Goal: Task Accomplishment & Management: Manage account settings

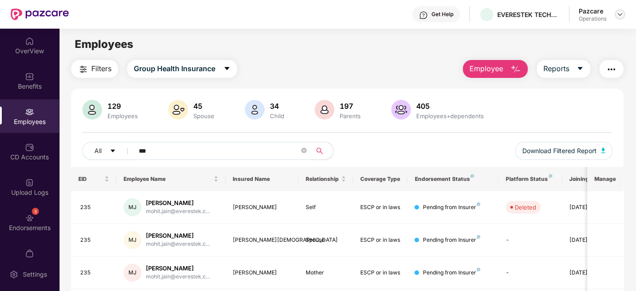
click at [623, 15] on img at bounding box center [619, 14] width 7 height 7
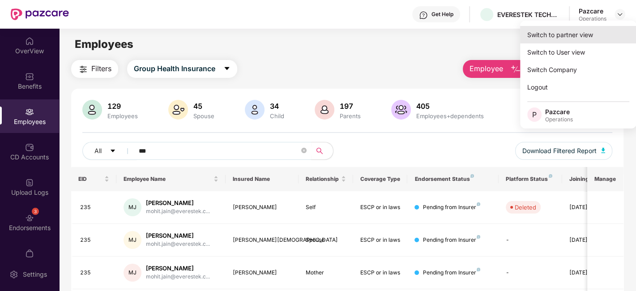
click at [554, 34] on div "Switch to partner view" at bounding box center [578, 34] width 116 height 17
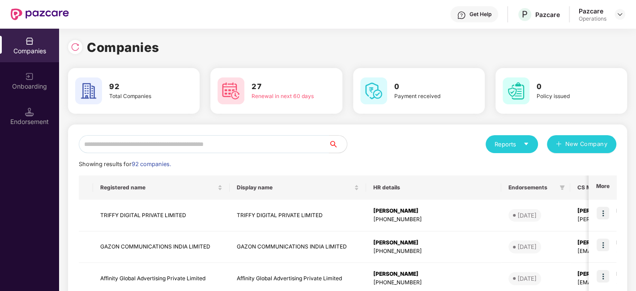
click at [248, 144] on input "text" at bounding box center [204, 144] width 250 height 18
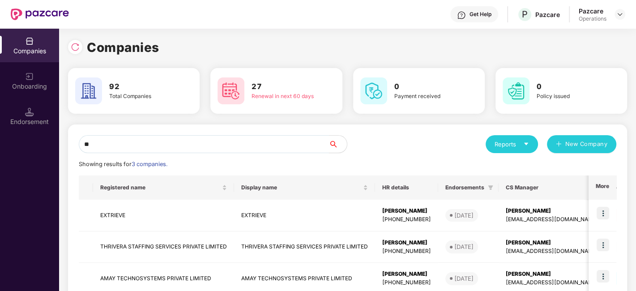
type input "*"
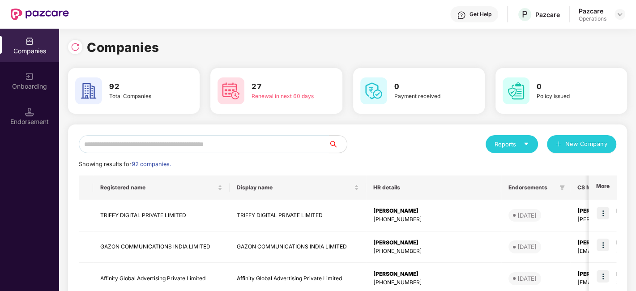
click at [249, 145] on input "text" at bounding box center [204, 144] width 250 height 18
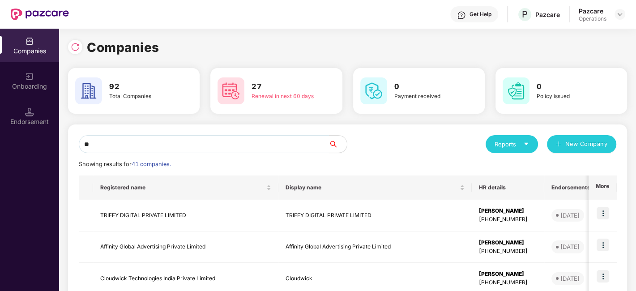
type input "*"
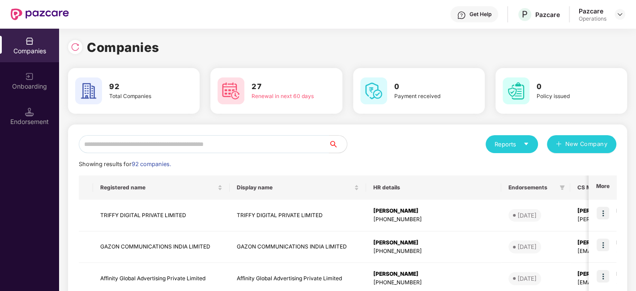
click at [234, 149] on input "text" at bounding box center [204, 144] width 250 height 18
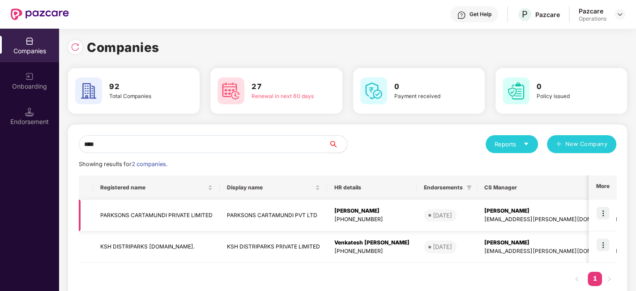
type input "****"
click at [154, 209] on td "PARKSONS CARTAMUNDI PRIVATE LIMITED" at bounding box center [156, 216] width 127 height 32
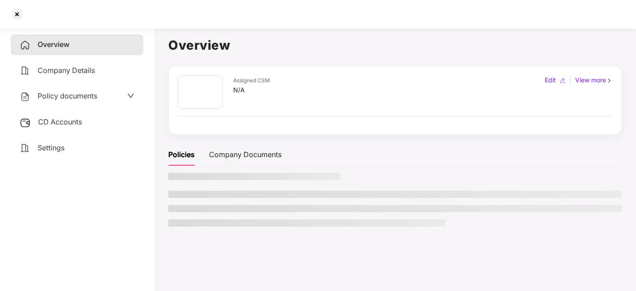
click at [60, 98] on span "Policy documents" at bounding box center [68, 95] width 60 height 9
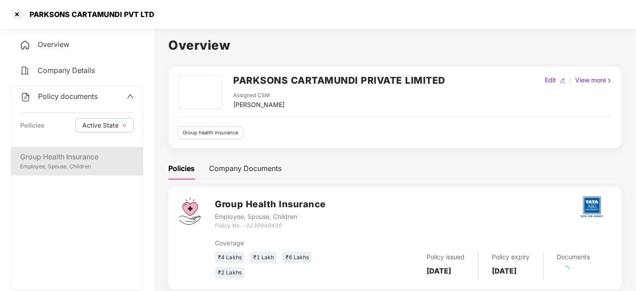
click at [66, 159] on div "Group Health Insurance" at bounding box center [77, 156] width 114 height 11
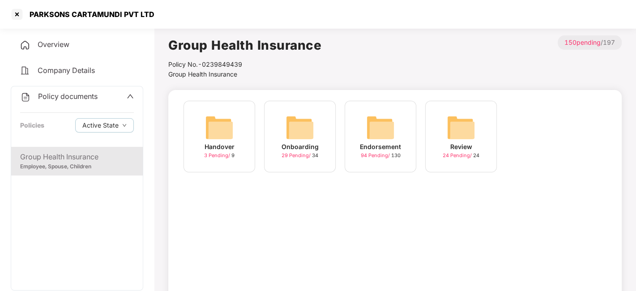
click at [373, 130] on img at bounding box center [380, 127] width 29 height 29
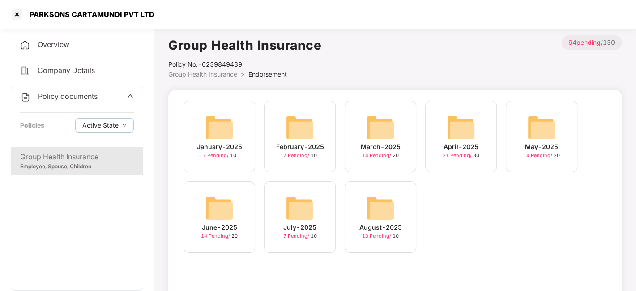
click at [376, 201] on img at bounding box center [380, 208] width 29 height 29
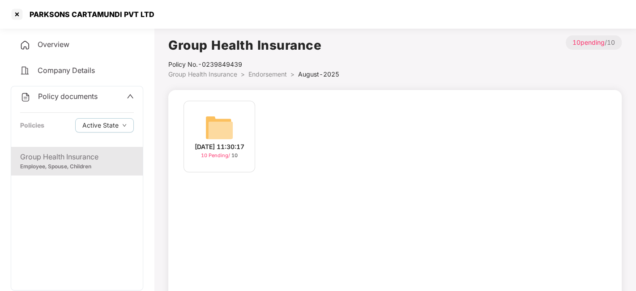
click at [231, 121] on img at bounding box center [219, 127] width 29 height 29
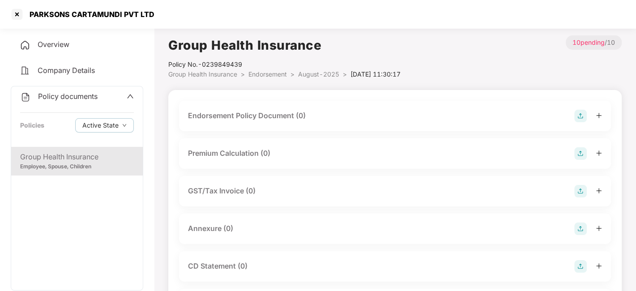
click at [577, 118] on img at bounding box center [580, 116] width 13 height 13
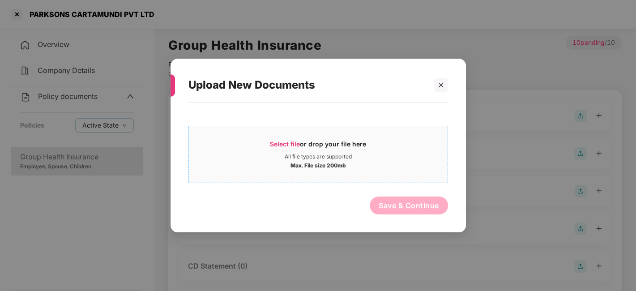
click at [363, 174] on span "Select file or drop your file here All file types are supported Max. File size …" at bounding box center [318, 154] width 259 height 43
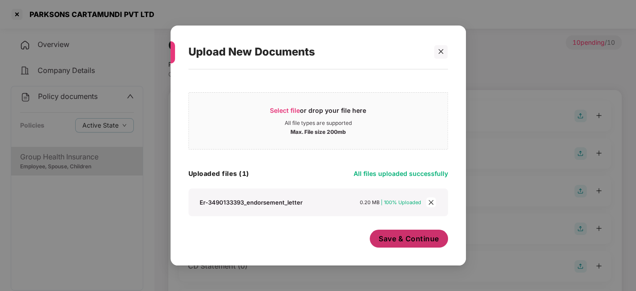
click at [401, 238] on span "Save & Continue" at bounding box center [409, 239] width 60 height 10
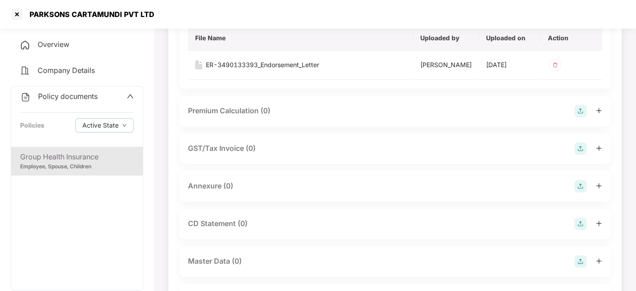
scroll to position [113, 0]
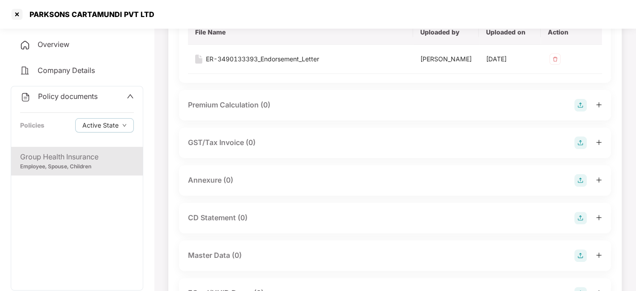
click at [578, 187] on img at bounding box center [580, 180] width 13 height 13
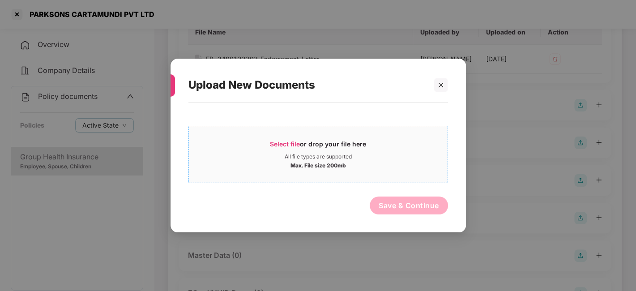
click at [437, 182] on div "Select file or drop your file here All file types are supported Max. File size …" at bounding box center [318, 154] width 260 height 57
click at [398, 159] on div "All file types are supported" at bounding box center [318, 156] width 259 height 7
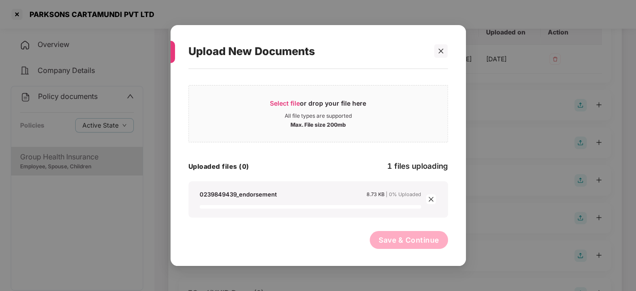
scroll to position [0, 0]
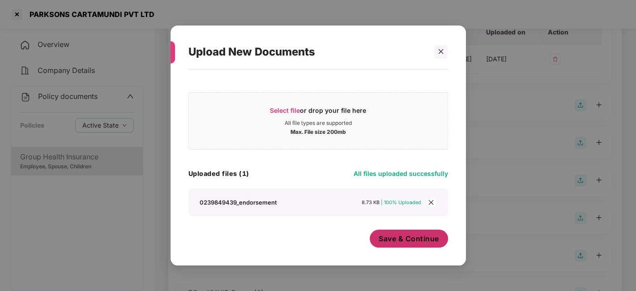
click at [397, 242] on span "Save & Continue" at bounding box center [409, 239] width 60 height 10
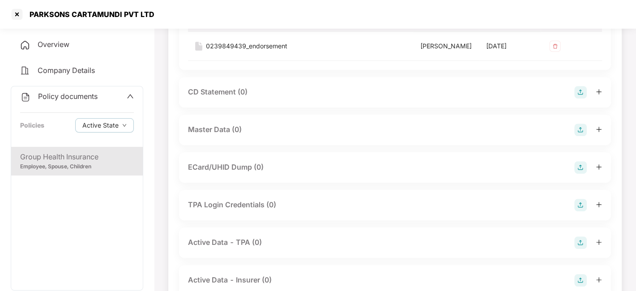
scroll to position [306, 0]
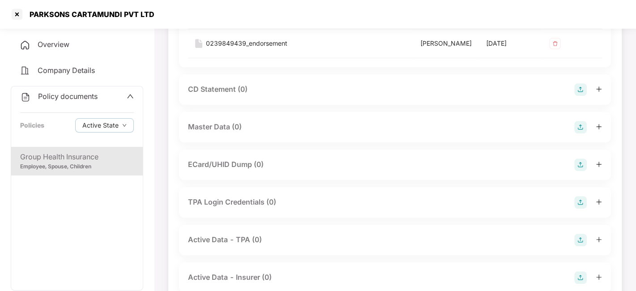
click at [581, 133] on img at bounding box center [580, 127] width 13 height 13
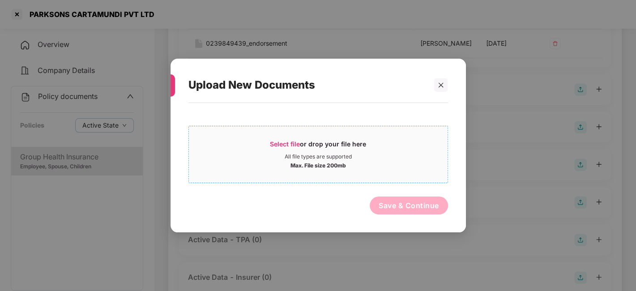
click at [376, 142] on div "Select file or drop your file here" at bounding box center [318, 146] width 259 height 13
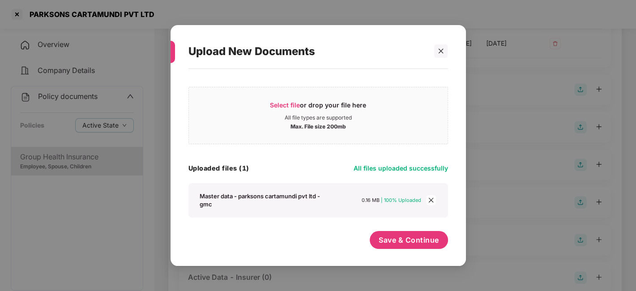
scroll to position [5, 0]
click at [392, 230] on div "Select file or drop your file here All file types are supported Max. File size …" at bounding box center [318, 162] width 260 height 179
click at [396, 235] on span "Save & Continue" at bounding box center [409, 240] width 60 height 10
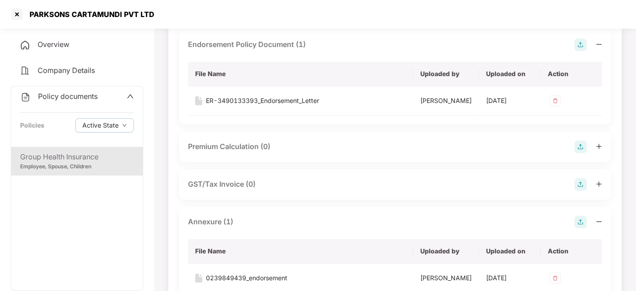
scroll to position [0, 0]
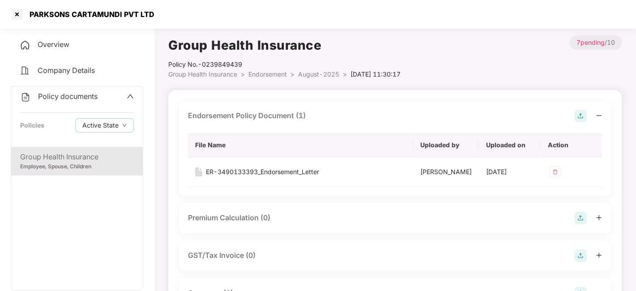
click at [319, 75] on span "August-2025" at bounding box center [318, 74] width 41 height 8
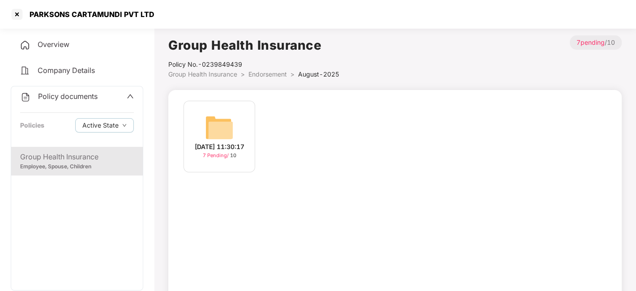
click at [59, 97] on span "Policy documents" at bounding box center [68, 96] width 60 height 9
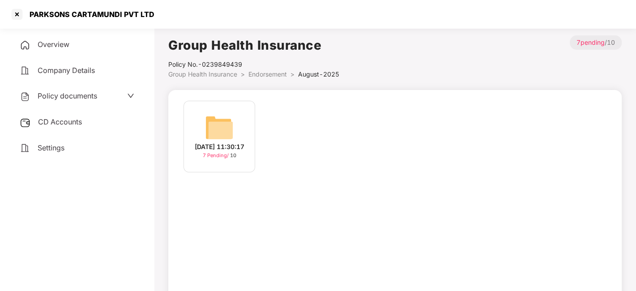
click at [64, 130] on div "CD Accounts" at bounding box center [77, 122] width 132 height 21
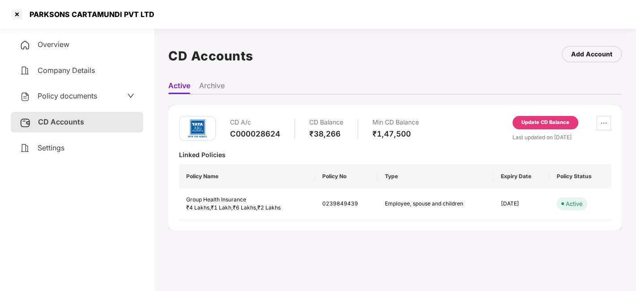
click at [529, 122] on div "Update CD Balance" at bounding box center [545, 123] width 48 height 8
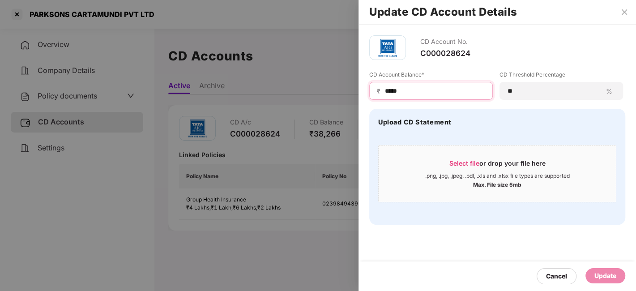
click at [424, 92] on input "*****" at bounding box center [434, 90] width 101 height 9
type input "*"
type input "*****"
click at [610, 270] on div "Update" at bounding box center [605, 275] width 40 height 15
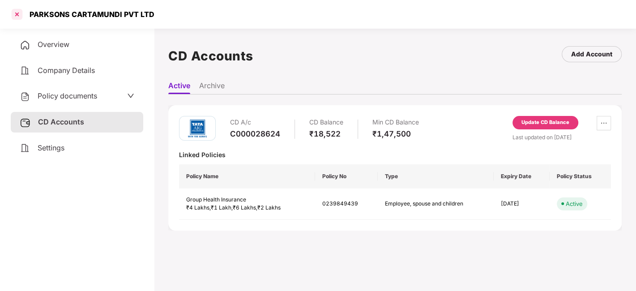
click at [15, 16] on div at bounding box center [17, 14] width 14 height 14
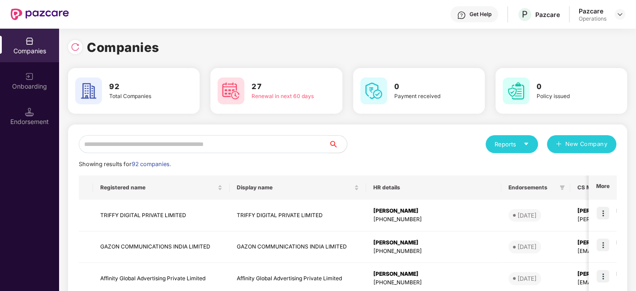
click at [157, 142] on input "text" at bounding box center [204, 144] width 250 height 18
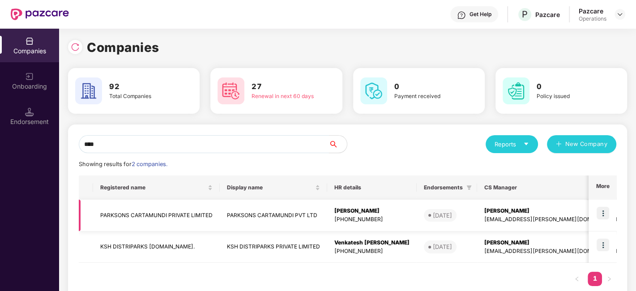
type input "****"
click at [604, 207] on img at bounding box center [603, 213] width 13 height 13
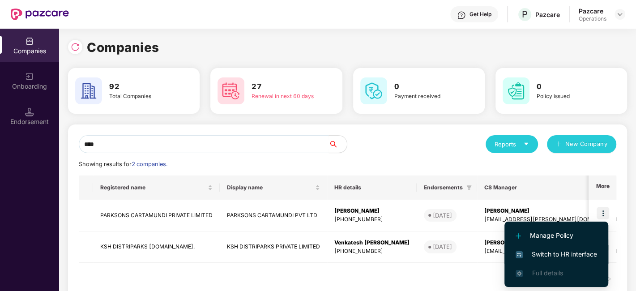
click at [546, 253] on span "Switch to HR interface" at bounding box center [556, 254] width 81 height 10
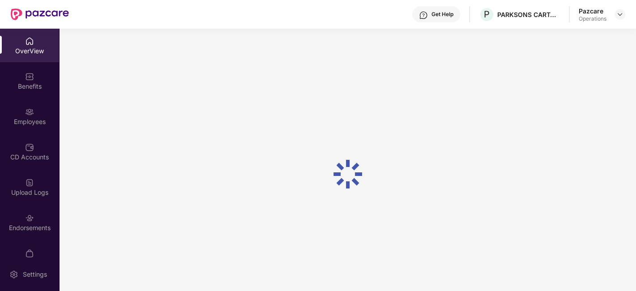
scroll to position [18, 0]
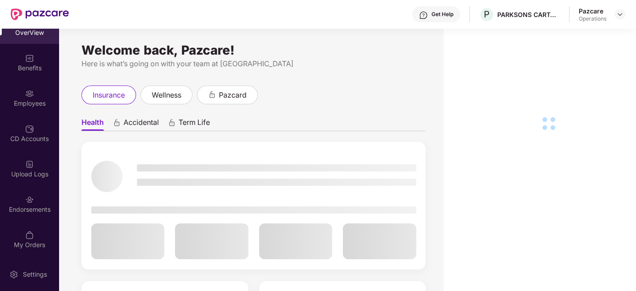
click at [25, 192] on div "Endorsements" at bounding box center [29, 204] width 59 height 34
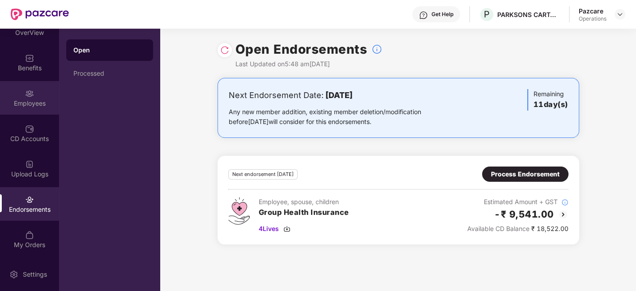
click at [21, 93] on div "Employees" at bounding box center [29, 98] width 59 height 34
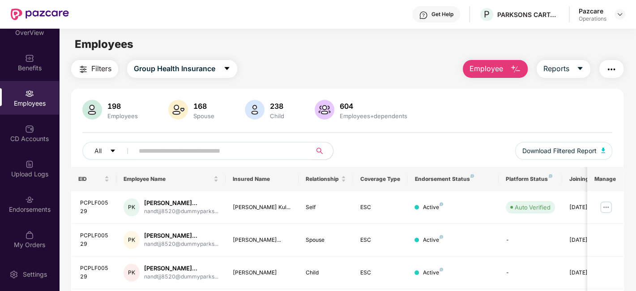
click at [179, 153] on input "text" at bounding box center [219, 150] width 161 height 13
paste input "**********"
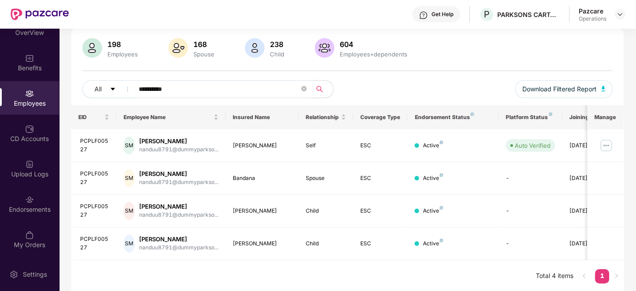
scroll to position [62, 0]
type input "*"
paste input "**********"
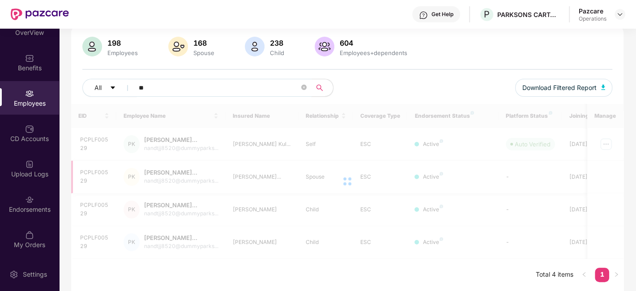
type input "*"
paste input "**********"
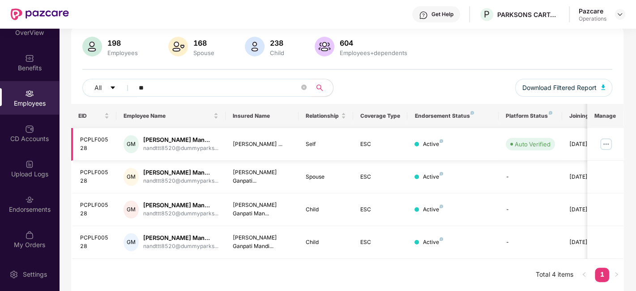
type input "*"
paste input "**********"
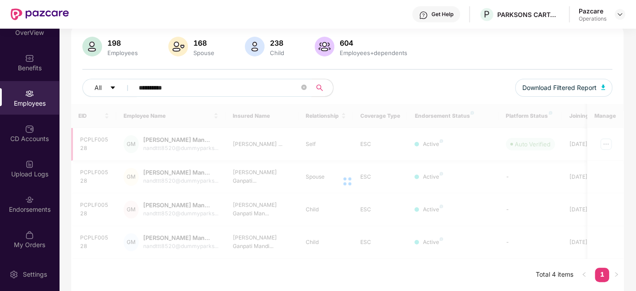
scroll to position [29, 0]
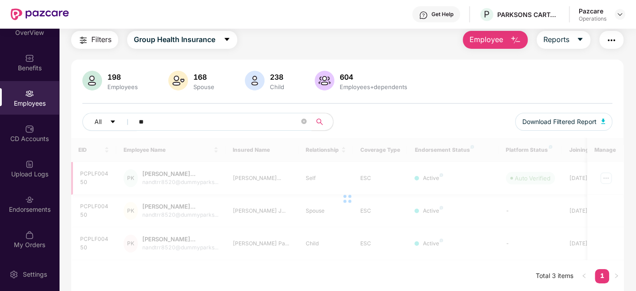
type input "*"
paste input "**********"
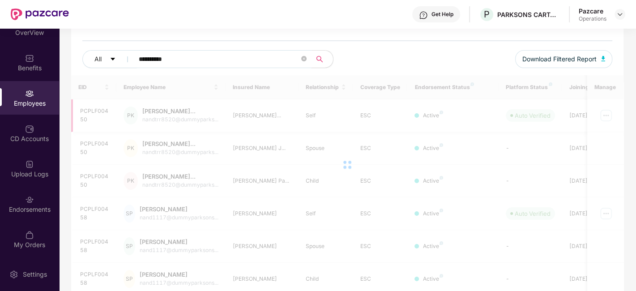
scroll to position [28, 0]
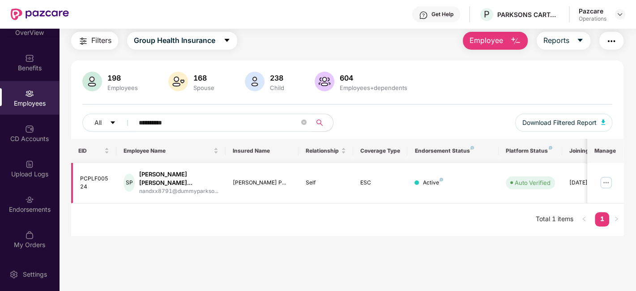
type input "**********"
click at [619, 14] on img at bounding box center [619, 14] width 7 height 7
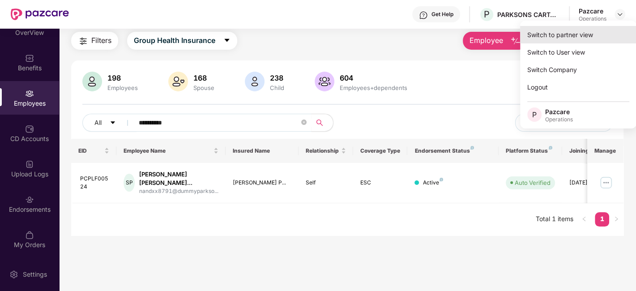
click at [555, 37] on div "Switch to partner view" at bounding box center [578, 34] width 116 height 17
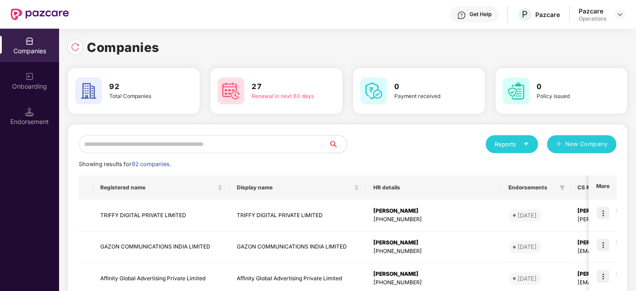
click at [239, 144] on input "text" at bounding box center [204, 144] width 250 height 18
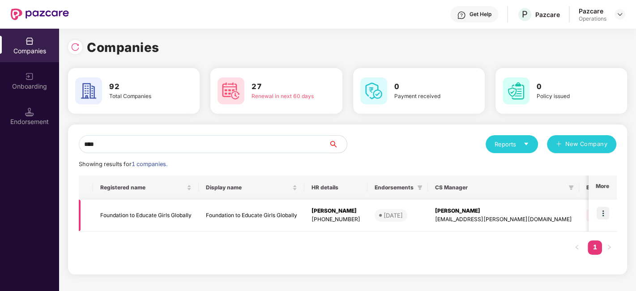
type input "****"
click at [144, 215] on td "Foundation to Educate Girls Globally" at bounding box center [146, 216] width 106 height 32
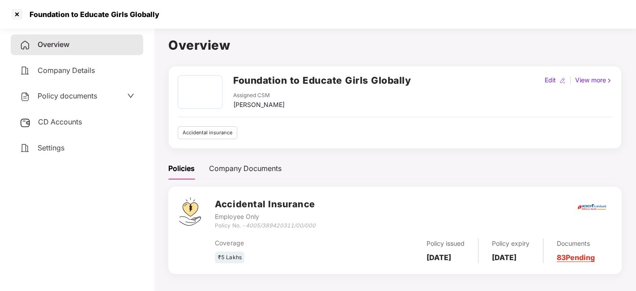
click at [72, 99] on span "Policy documents" at bounding box center [68, 95] width 60 height 9
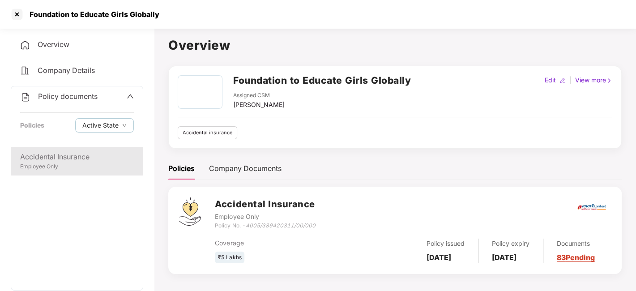
click at [63, 155] on div "Accidental Insurance" at bounding box center [77, 156] width 114 height 11
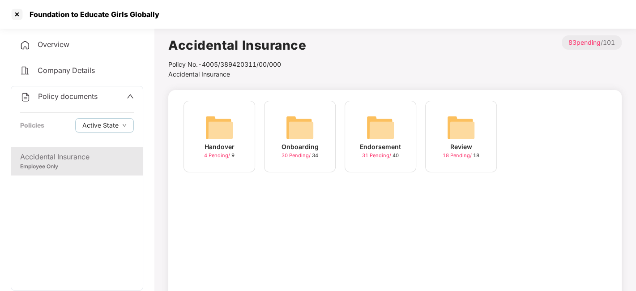
click at [56, 100] on div "Policy documents" at bounding box center [58, 97] width 77 height 12
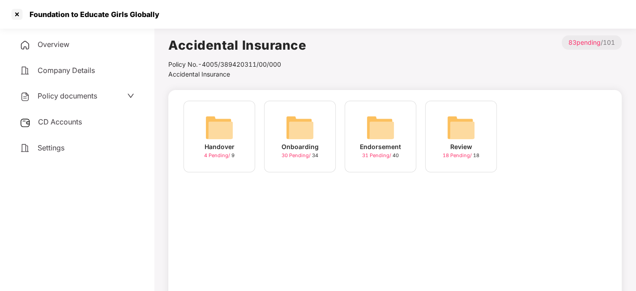
click at [56, 114] on div "CD Accounts" at bounding box center [77, 122] width 132 height 21
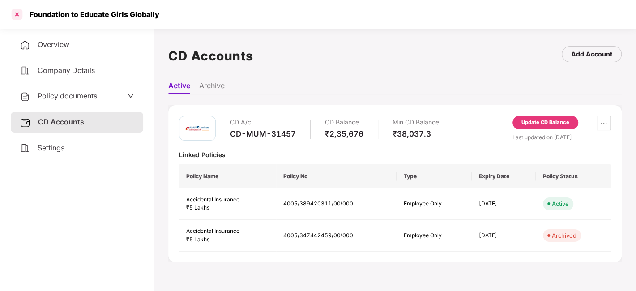
click at [19, 14] on div at bounding box center [17, 14] width 14 height 14
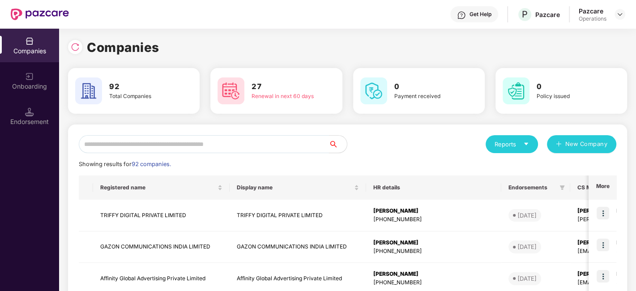
click at [192, 150] on input "text" at bounding box center [204, 144] width 250 height 18
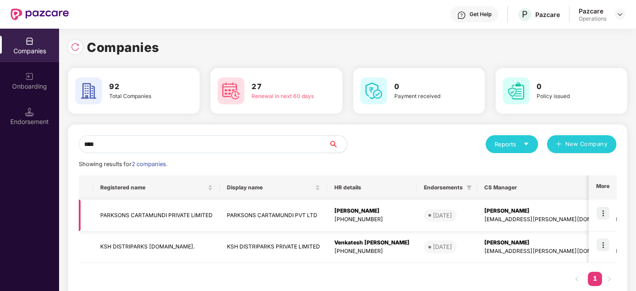
type input "****"
click at [145, 214] on td "PARKSONS CARTAMUNDI PRIVATE LIMITED" at bounding box center [156, 216] width 127 height 32
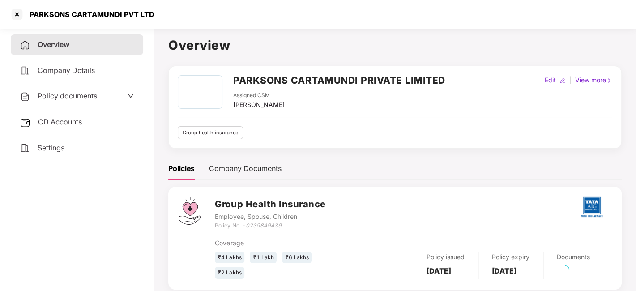
click at [53, 94] on span "Policy documents" at bounding box center [68, 95] width 60 height 9
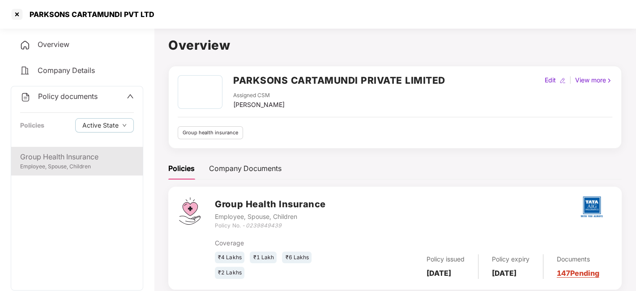
click at [59, 160] on div "Group Health Insurance" at bounding box center [77, 156] width 114 height 11
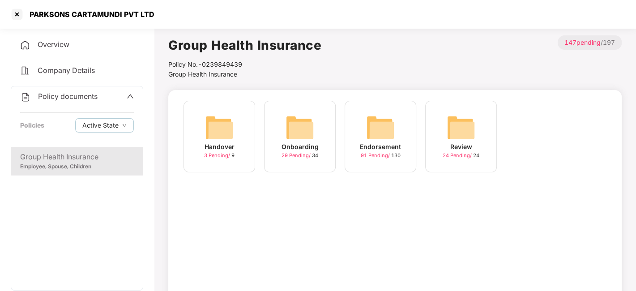
click at [348, 128] on div "Endorsement 91 Pending / 130" at bounding box center [381, 137] width 72 height 72
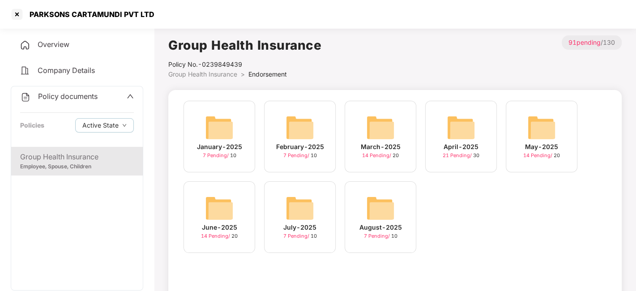
click at [381, 196] on img at bounding box center [380, 208] width 29 height 29
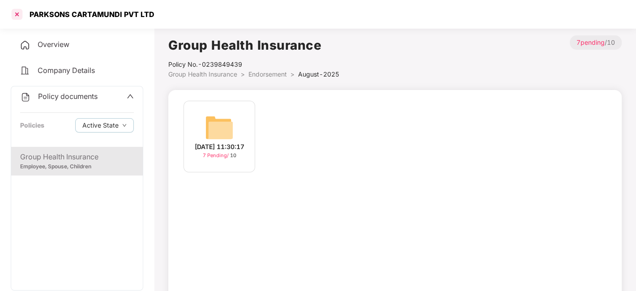
click at [11, 16] on div at bounding box center [17, 14] width 14 height 14
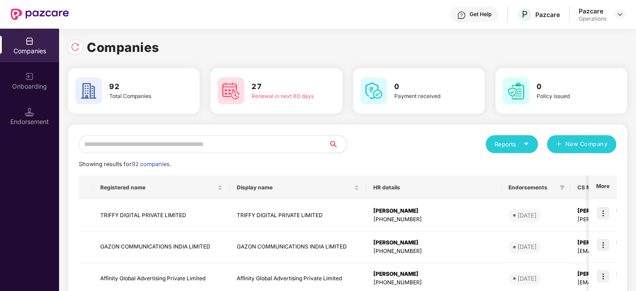
click at [150, 141] on input "text" at bounding box center [204, 144] width 250 height 18
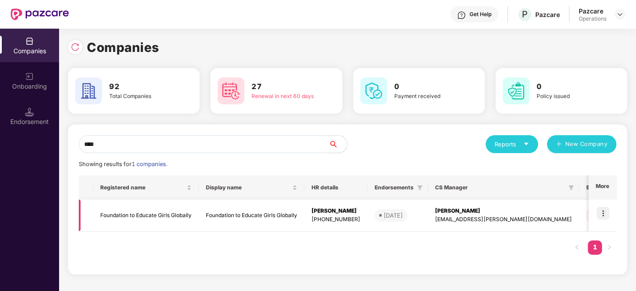
type input "****"
click at [145, 212] on td "Foundation to Educate Girls Globally" at bounding box center [146, 216] width 106 height 32
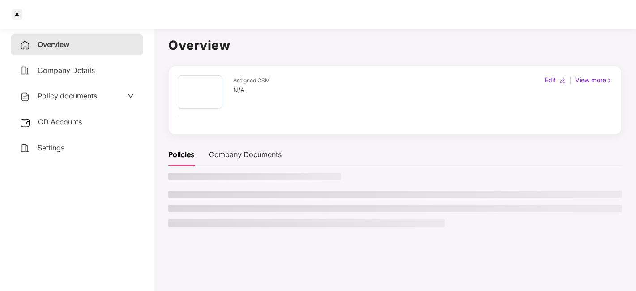
click at [56, 103] on div "Policy documents" at bounding box center [77, 96] width 132 height 21
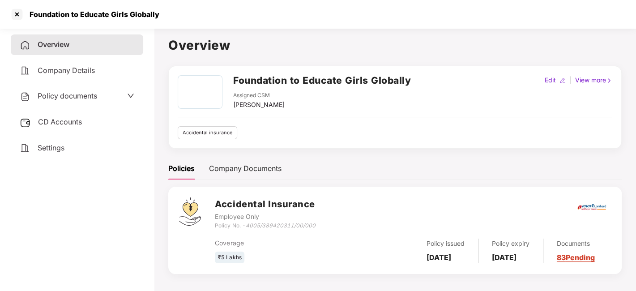
click at [68, 97] on span "Policy documents" at bounding box center [68, 95] width 60 height 9
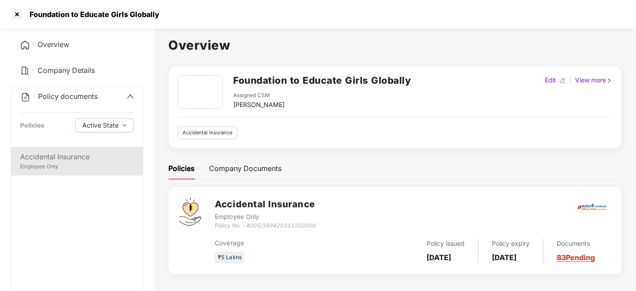
click at [63, 155] on div "Accidental Insurance" at bounding box center [77, 156] width 114 height 11
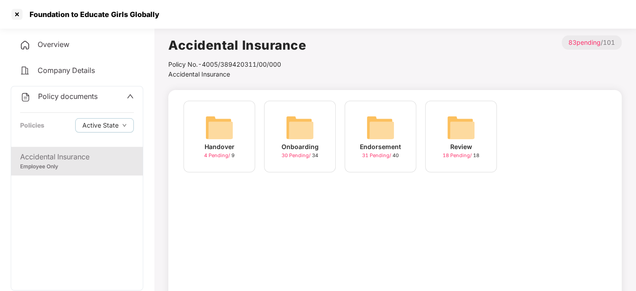
click at [389, 128] on img at bounding box center [380, 127] width 29 height 29
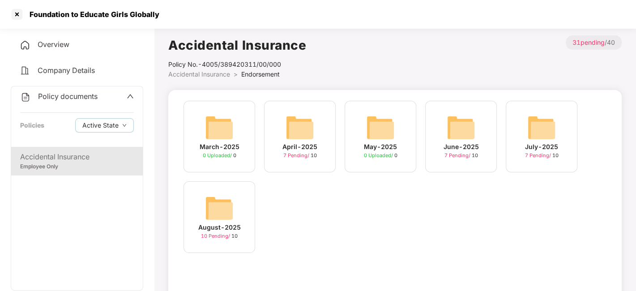
click at [228, 197] on img at bounding box center [219, 208] width 29 height 29
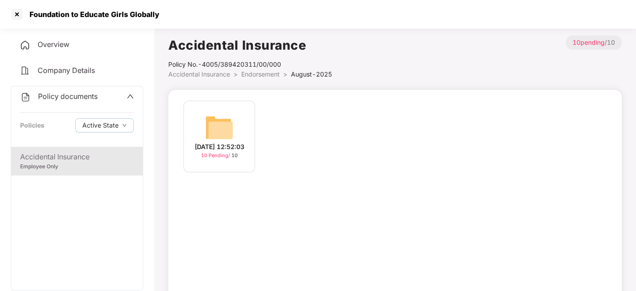
click at [211, 133] on img at bounding box center [219, 127] width 29 height 29
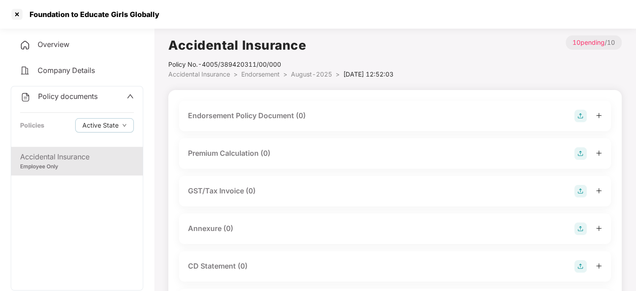
click at [583, 111] on img at bounding box center [580, 116] width 13 height 13
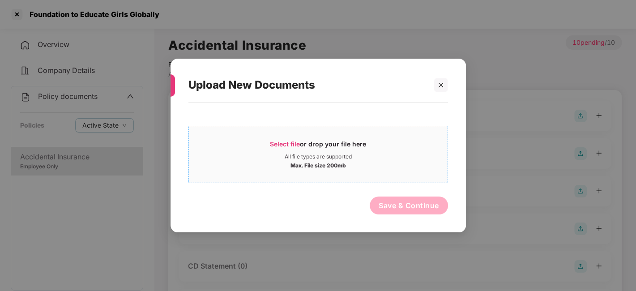
click at [353, 154] on div "All file types are supported" at bounding box center [318, 156] width 259 height 7
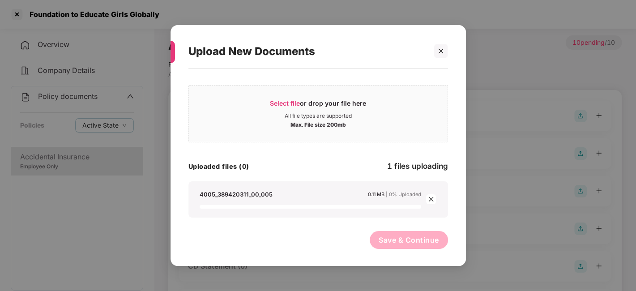
scroll to position [0, 0]
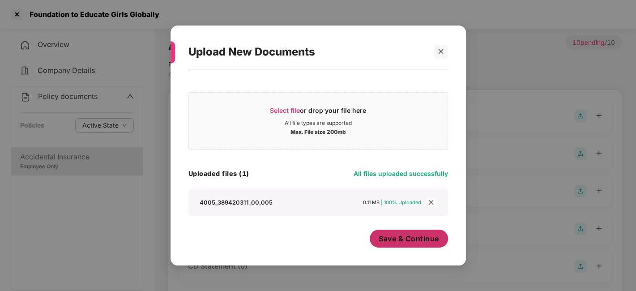
click at [388, 239] on span "Save & Continue" at bounding box center [409, 239] width 60 height 10
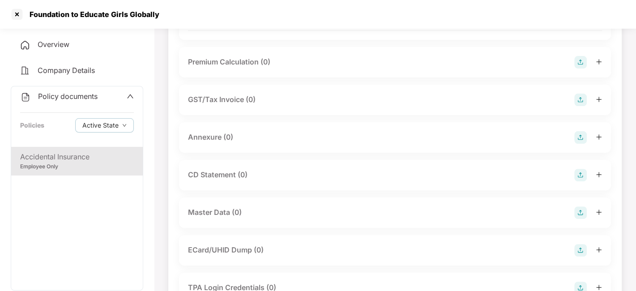
scroll to position [157, 0]
click at [578, 142] on img at bounding box center [580, 136] width 13 height 13
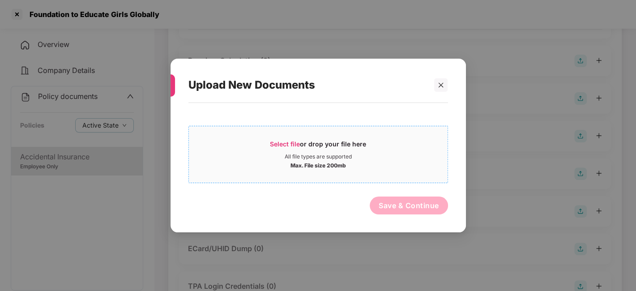
click at [404, 141] on div "Select file or drop your file here" at bounding box center [318, 146] width 259 height 13
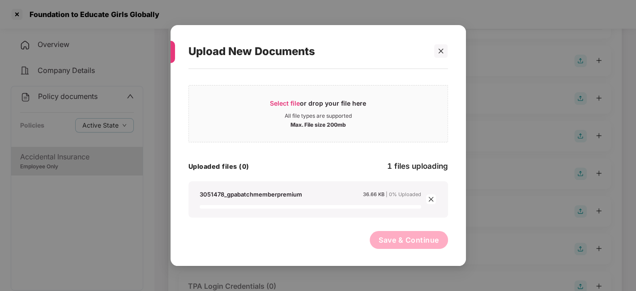
scroll to position [0, 0]
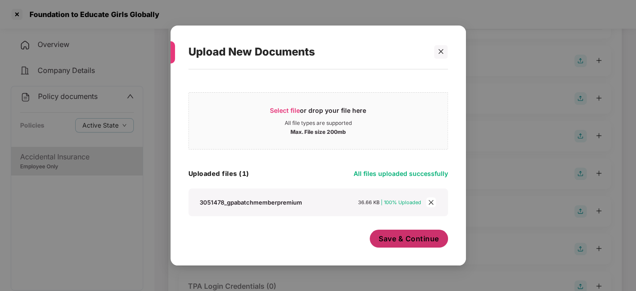
click at [410, 245] on button "Save & Continue" at bounding box center [409, 239] width 78 height 18
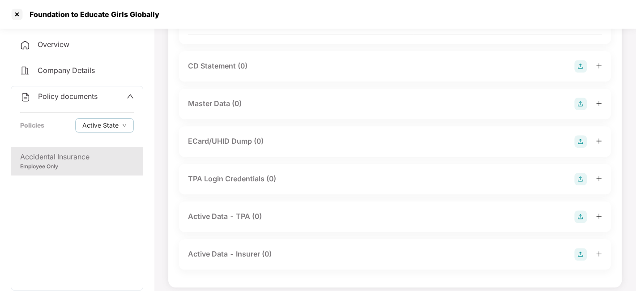
scroll to position [330, 0]
click at [581, 109] on img at bounding box center [580, 103] width 13 height 13
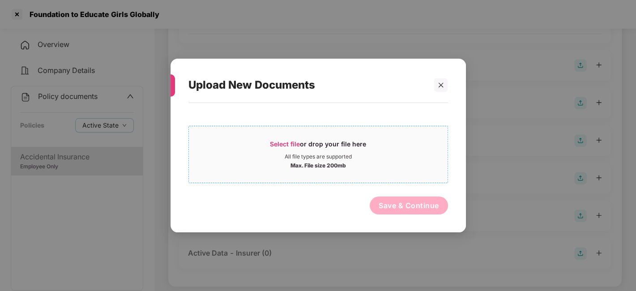
click at [391, 154] on div "All file types are supported" at bounding box center [318, 156] width 259 height 7
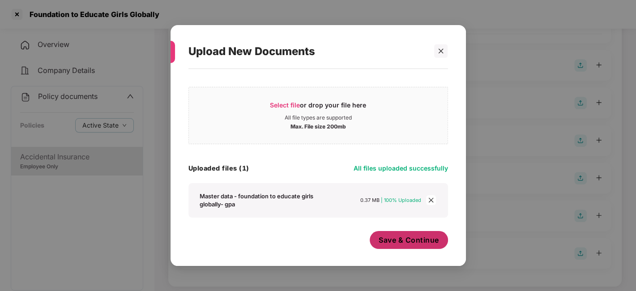
click at [405, 231] on button "Save & Continue" at bounding box center [409, 240] width 78 height 18
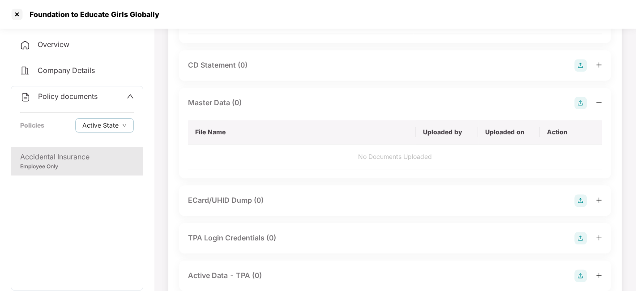
scroll to position [0, 0]
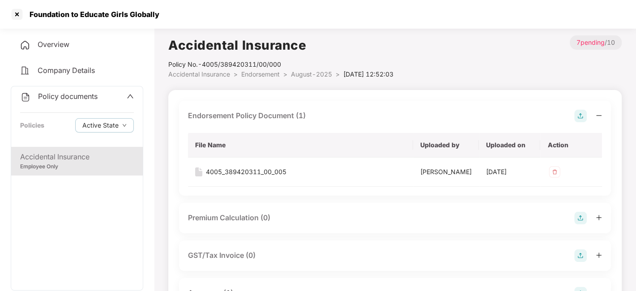
click at [303, 77] on span "August-2025" at bounding box center [311, 74] width 41 height 8
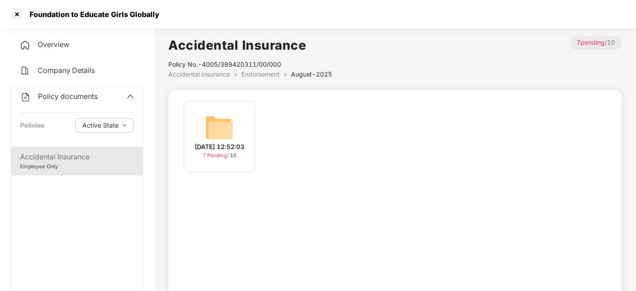
click at [59, 95] on span "Policy documents" at bounding box center [68, 96] width 60 height 9
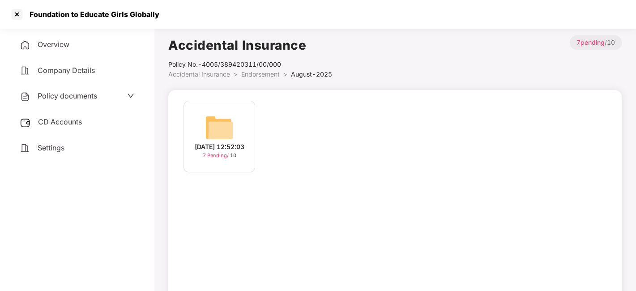
click at [64, 121] on span "CD Accounts" at bounding box center [60, 121] width 44 height 9
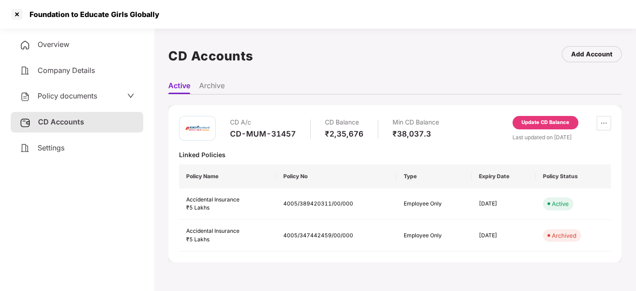
click at [68, 86] on div "Policy documents" at bounding box center [77, 96] width 132 height 21
click at [66, 94] on span "Policy documents" at bounding box center [68, 95] width 60 height 9
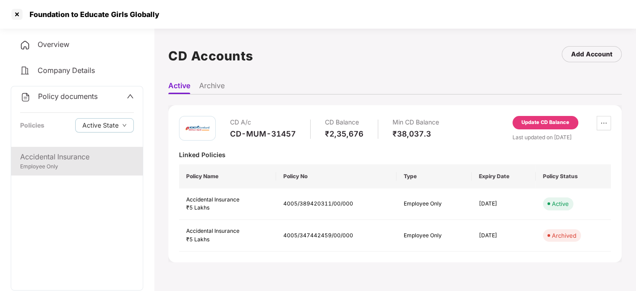
click at [73, 154] on div "Accidental Insurance" at bounding box center [77, 156] width 114 height 11
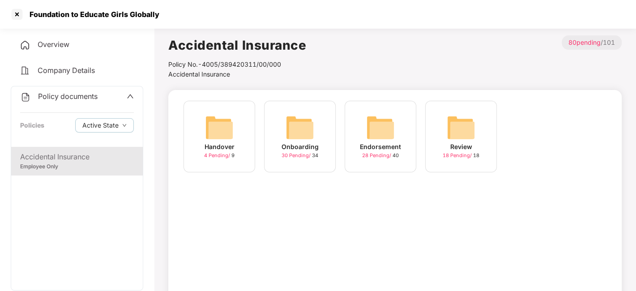
click at [379, 128] on img at bounding box center [380, 127] width 29 height 29
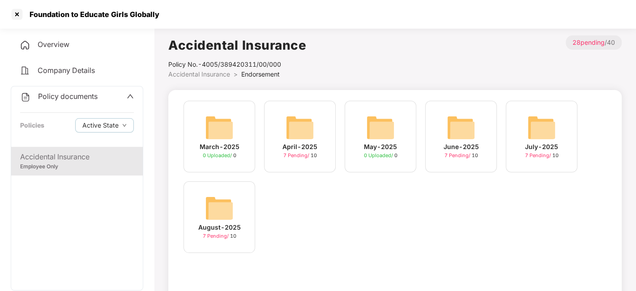
click at [379, 128] on img at bounding box center [380, 127] width 29 height 29
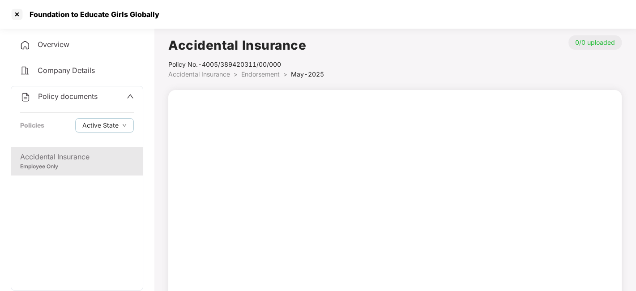
click at [87, 101] on div "Policy documents" at bounding box center [58, 97] width 77 height 12
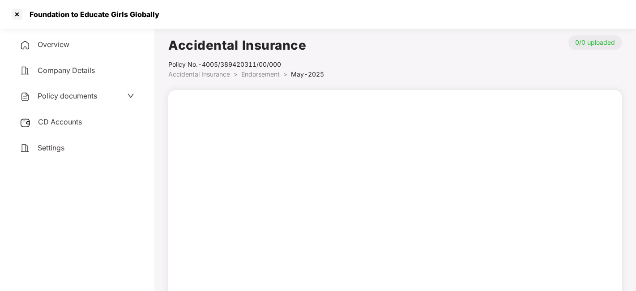
click at [272, 73] on span "Endorsement" at bounding box center [260, 74] width 38 height 8
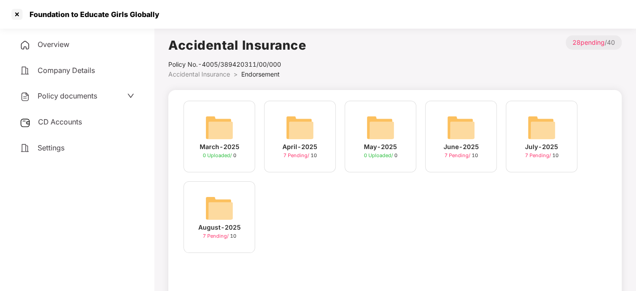
click at [68, 122] on span "CD Accounts" at bounding box center [60, 121] width 44 height 9
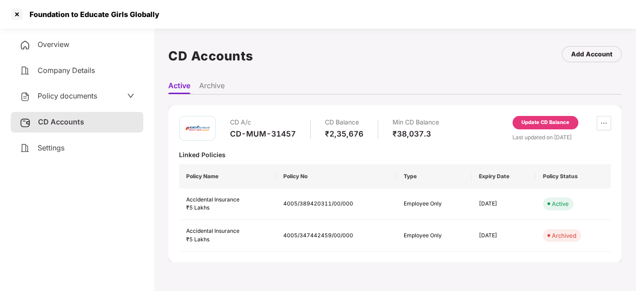
click at [528, 124] on div "Update CD Balance" at bounding box center [545, 123] width 48 height 8
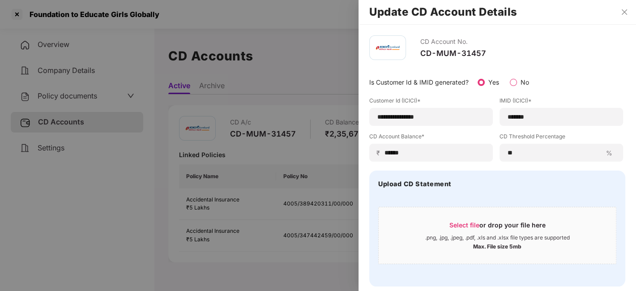
click at [137, 175] on div at bounding box center [318, 145] width 636 height 291
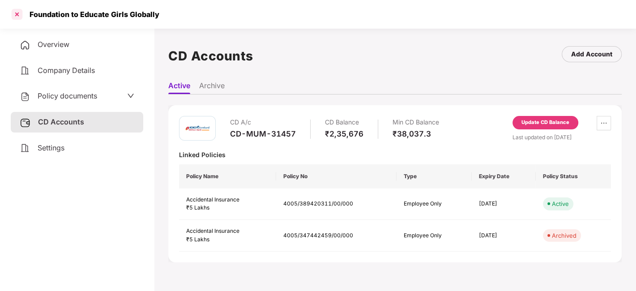
click at [17, 11] on div at bounding box center [17, 14] width 14 height 14
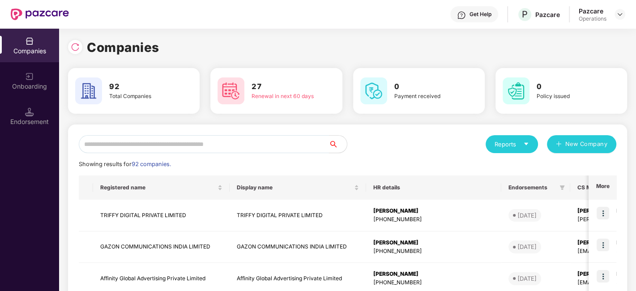
click at [211, 146] on input "text" at bounding box center [204, 144] width 250 height 18
type input "*"
click at [211, 146] on input "text" at bounding box center [204, 144] width 250 height 18
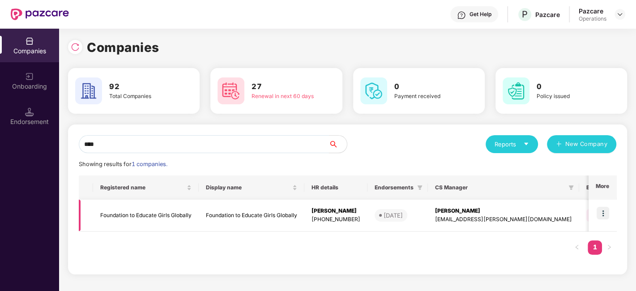
type input "****"
click at [140, 212] on td "Foundation to Educate Girls Globally" at bounding box center [146, 216] width 106 height 32
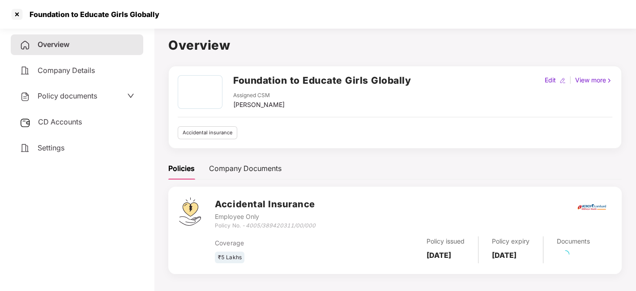
click at [68, 121] on span "CD Accounts" at bounding box center [60, 121] width 44 height 9
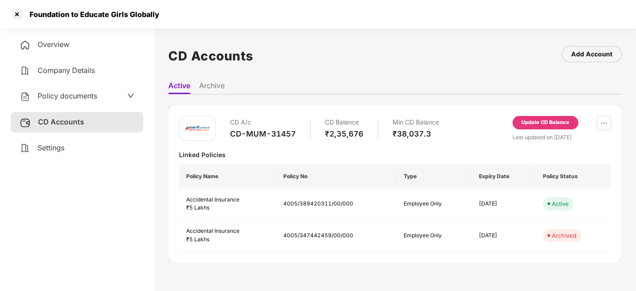
click at [543, 124] on div "Update CD Balance" at bounding box center [545, 123] width 48 height 8
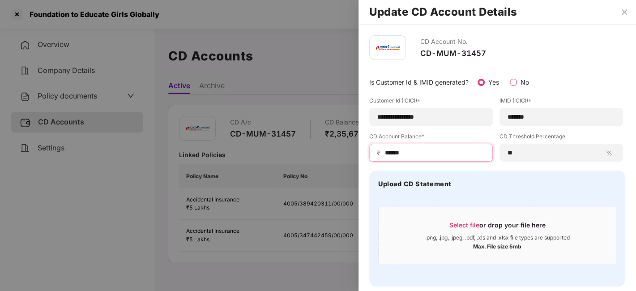
click at [406, 156] on input "******" at bounding box center [434, 152] width 101 height 9
click at [423, 149] on input "******" at bounding box center [434, 152] width 101 height 9
type input "******"
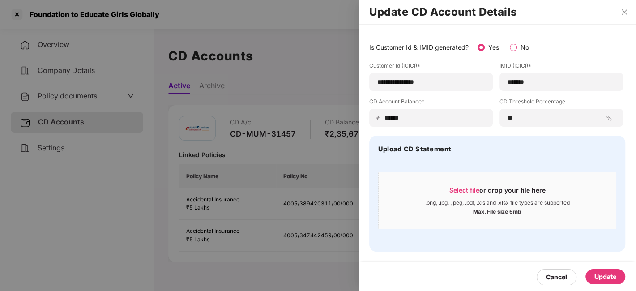
click at [598, 270] on div "Update" at bounding box center [605, 276] width 40 height 15
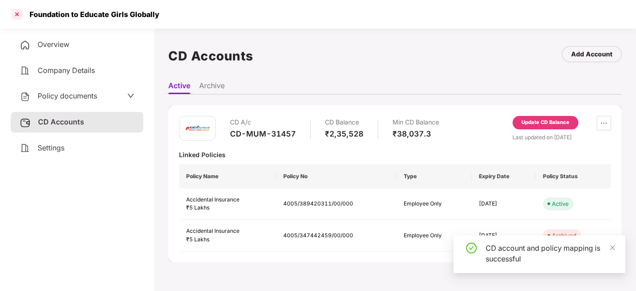
click at [18, 17] on div at bounding box center [17, 14] width 14 height 14
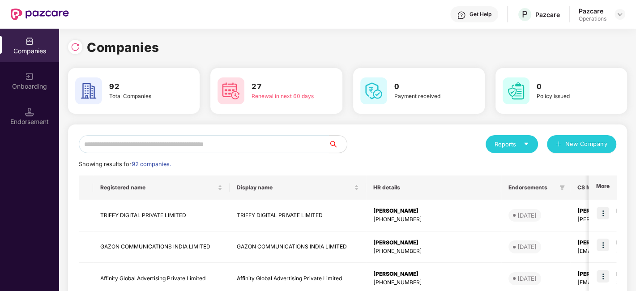
click at [160, 142] on input "text" at bounding box center [204, 144] width 250 height 18
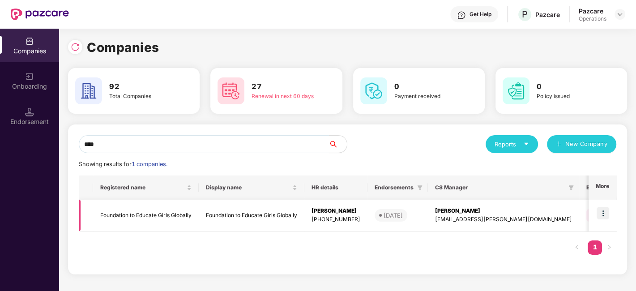
type input "****"
click at [605, 213] on img at bounding box center [603, 213] width 13 height 13
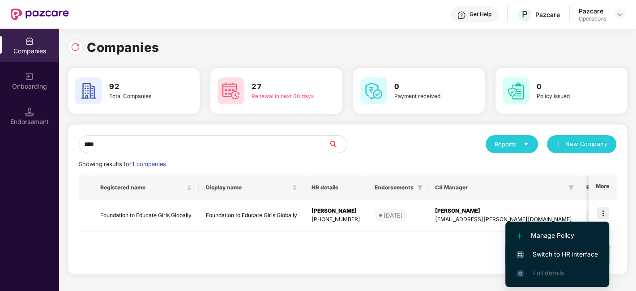
click at [556, 255] on span "Switch to HR interface" at bounding box center [557, 254] width 81 height 10
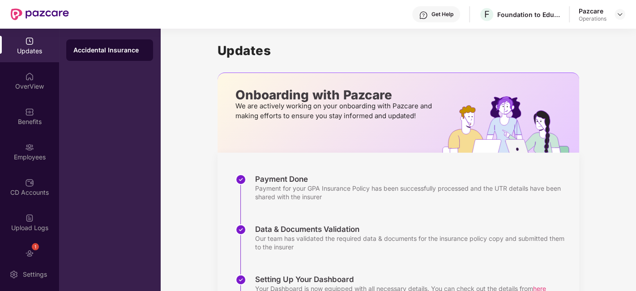
scroll to position [54, 0]
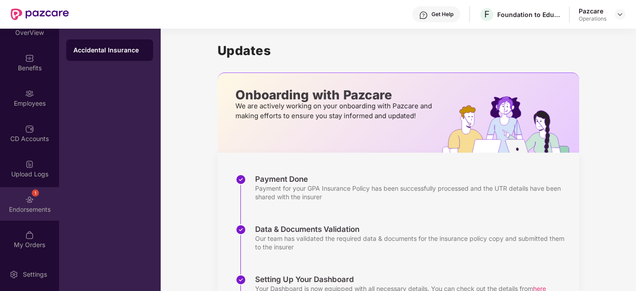
click at [19, 205] on div "Endorsements" at bounding box center [29, 209] width 59 height 9
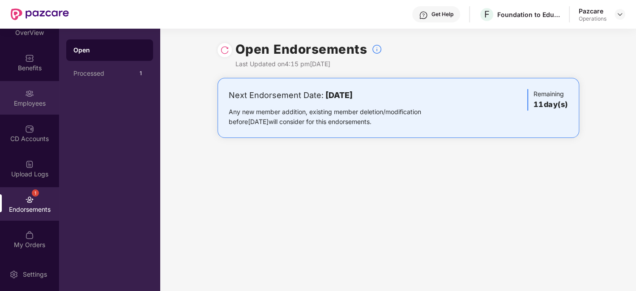
click at [30, 102] on div "Employees" at bounding box center [29, 103] width 59 height 9
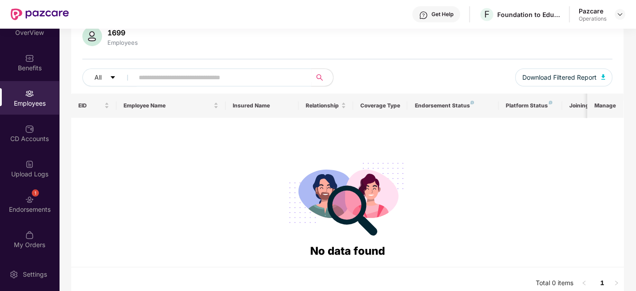
scroll to position [0, 0]
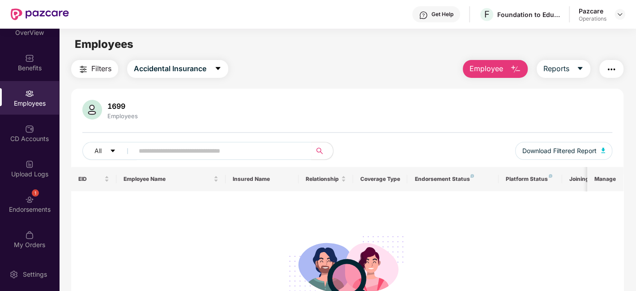
click at [14, 86] on div "Employees" at bounding box center [29, 98] width 59 height 34
click at [98, 70] on span "Filters" at bounding box center [101, 68] width 20 height 11
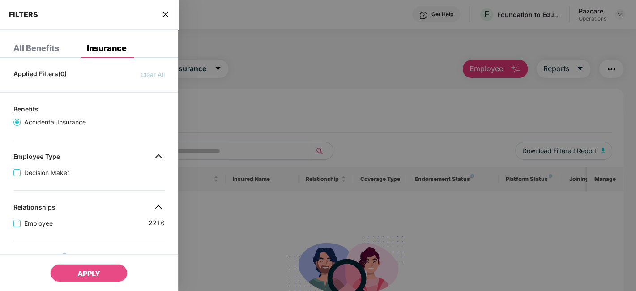
scroll to position [243, 0]
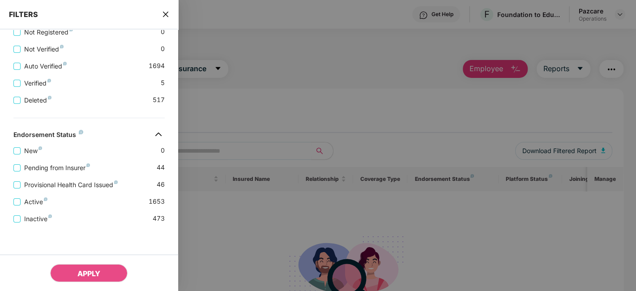
click at [163, 15] on icon "close" at bounding box center [165, 14] width 7 height 7
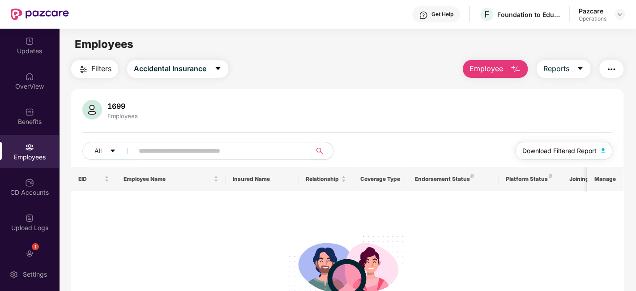
click at [568, 155] on span "Download Filtered Report" at bounding box center [559, 151] width 74 height 10
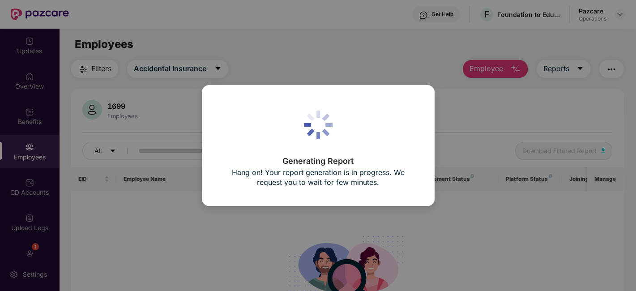
click at [164, 259] on div "Generating Report Hang on! Your report generation is in progress. We request yo…" at bounding box center [318, 145] width 636 height 291
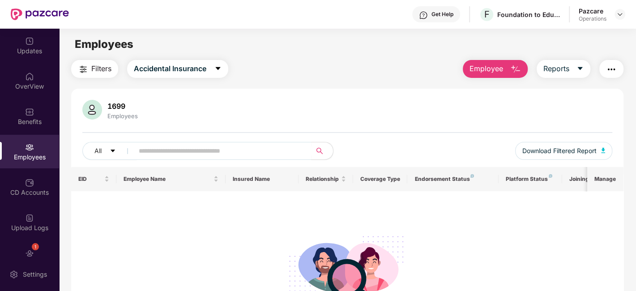
click at [94, 55] on main "Employees Filters Accidental Insurance Employee Reports 1699 Employees All Down…" at bounding box center [347, 174] width 577 height 291
click at [96, 69] on span "Filters" at bounding box center [101, 68] width 20 height 11
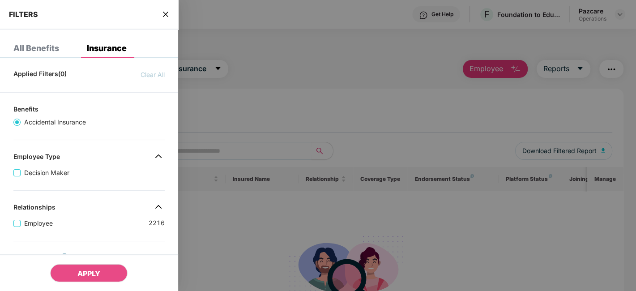
scroll to position [243, 0]
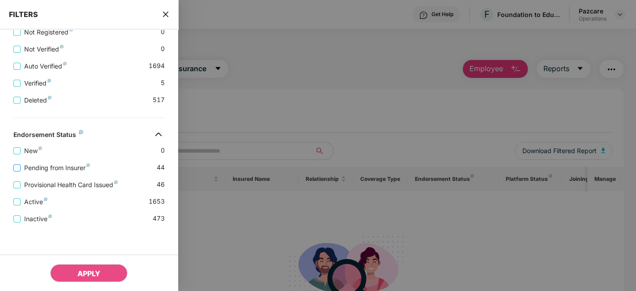
click at [50, 169] on span "Pending from Insurer" at bounding box center [57, 168] width 73 height 10
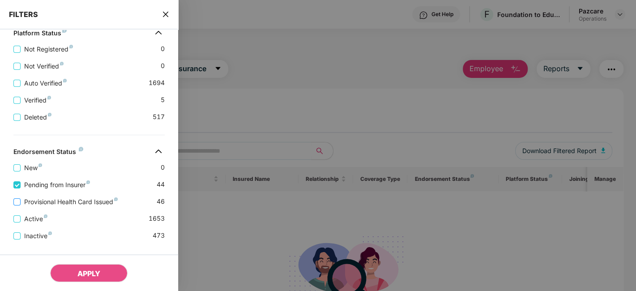
click at [56, 201] on span "Provisional Health Card Issued" at bounding box center [71, 202] width 101 height 10
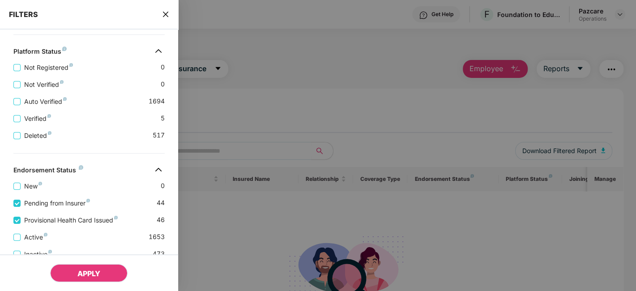
click at [94, 277] on span "APPLY" at bounding box center [88, 273] width 23 height 9
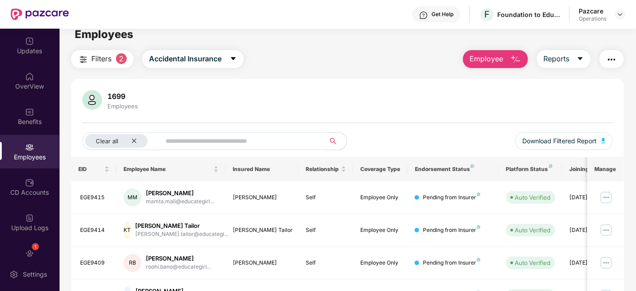
scroll to position [0, 0]
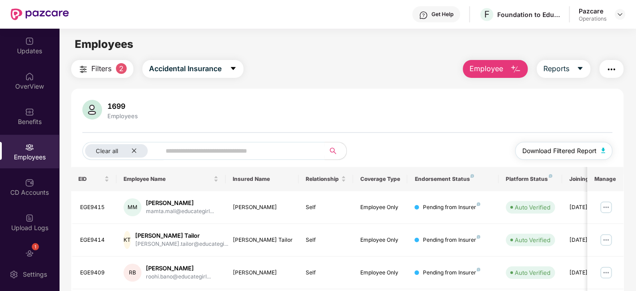
click at [577, 151] on span "Download Filtered Report" at bounding box center [559, 151] width 74 height 10
click at [616, 72] on img "button" at bounding box center [611, 69] width 11 height 11
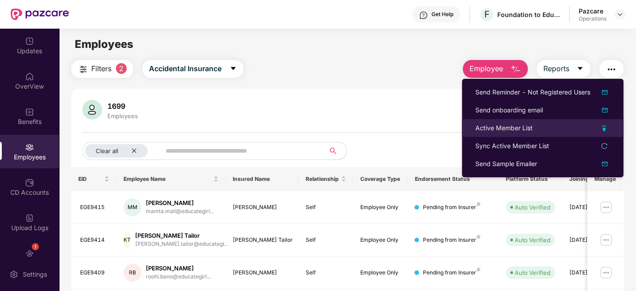
click at [502, 126] on div "Active Member List" at bounding box center [503, 128] width 57 height 10
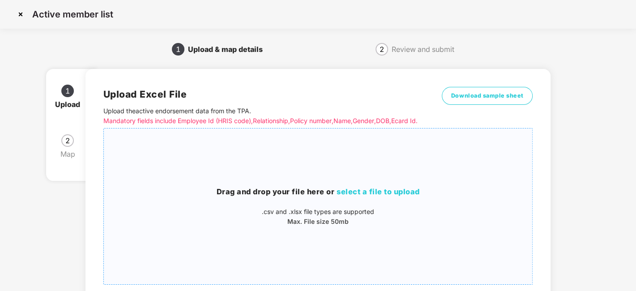
click at [308, 174] on div "Drag and drop your file here or select a file to upload .csv and .xlsx file typ…" at bounding box center [318, 206] width 429 height 141
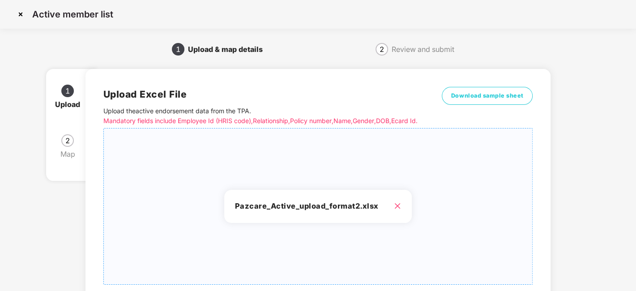
scroll to position [96, 0]
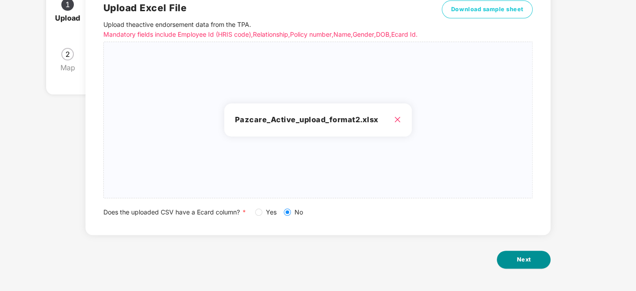
click at [530, 259] on span "Next" at bounding box center [524, 259] width 14 height 9
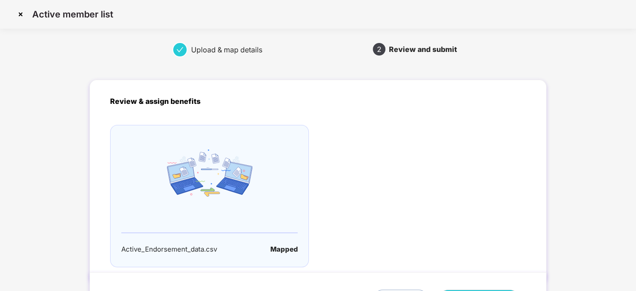
scroll to position [59, 0]
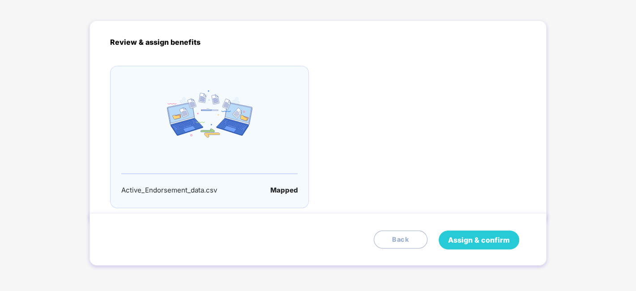
click at [487, 238] on span "Assign & confirm" at bounding box center [479, 240] width 62 height 11
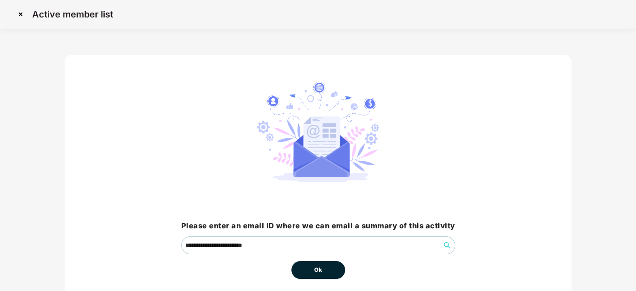
click at [329, 268] on button "Ok" at bounding box center [318, 270] width 54 height 18
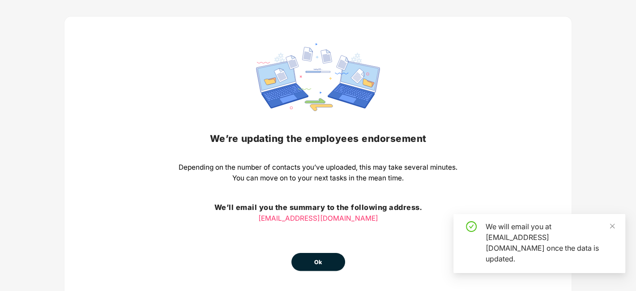
click at [318, 230] on div "We’re updating the employees endorsement Depending on the number of contacts yo…" at bounding box center [318, 156] width 279 height 227
click at [318, 261] on span "Ok" at bounding box center [318, 262] width 8 height 9
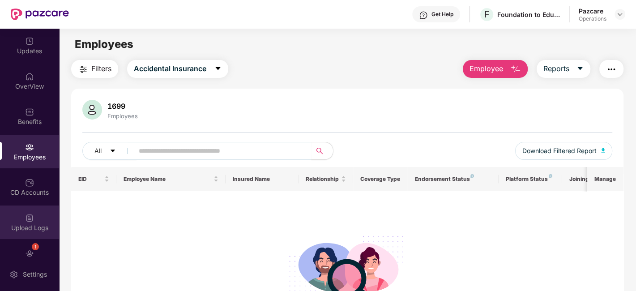
click at [17, 219] on div "Upload Logs" at bounding box center [29, 222] width 59 height 34
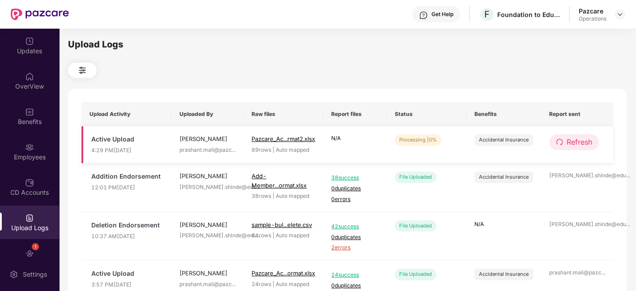
click at [584, 145] on span "Refresh" at bounding box center [580, 142] width 26 height 11
click at [578, 141] on span "Refresh" at bounding box center [580, 142] width 26 height 11
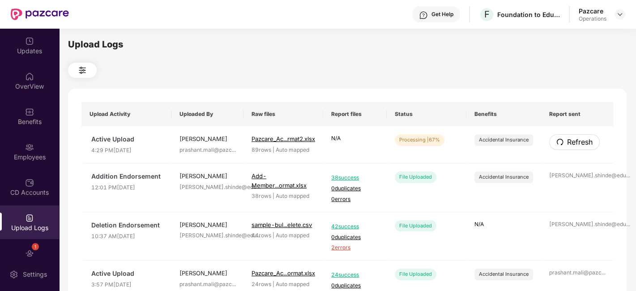
click at [578, 141] on span "Refresh" at bounding box center [580, 142] width 26 height 11
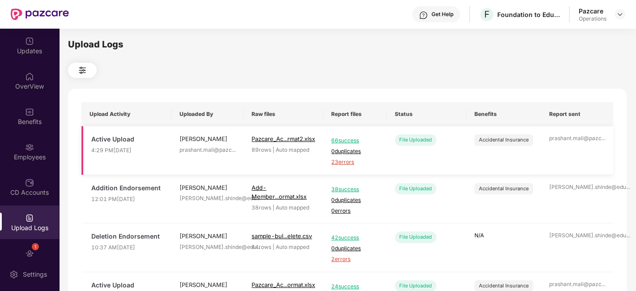
click at [348, 162] on span "23 errors" at bounding box center [354, 162] width 47 height 9
click at [21, 151] on div "Employees" at bounding box center [29, 152] width 59 height 34
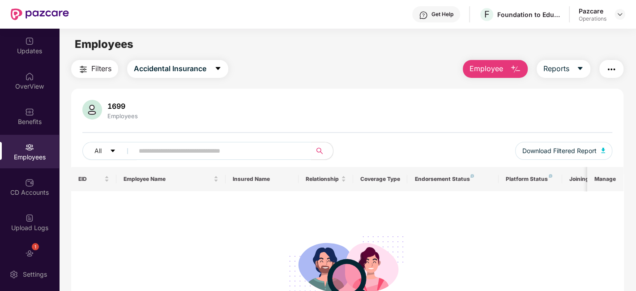
click at [606, 71] on button "button" at bounding box center [611, 69] width 24 height 18
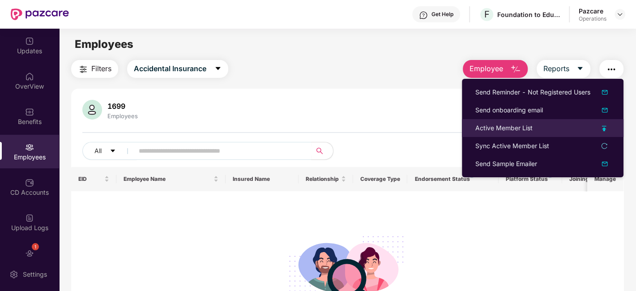
click at [503, 133] on li "Active Member List" at bounding box center [543, 128] width 162 height 18
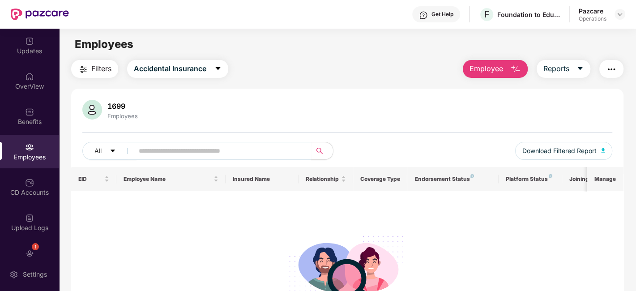
click at [617, 66] on img "button" at bounding box center [611, 69] width 11 height 11
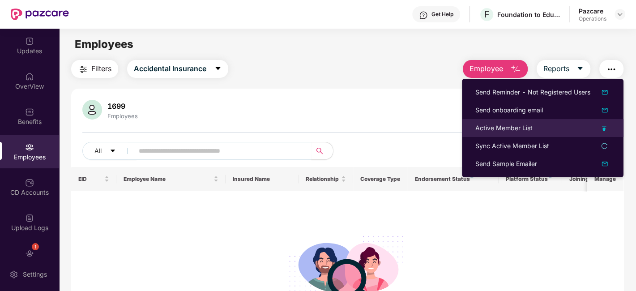
click at [494, 126] on div "Active Member List" at bounding box center [503, 128] width 57 height 10
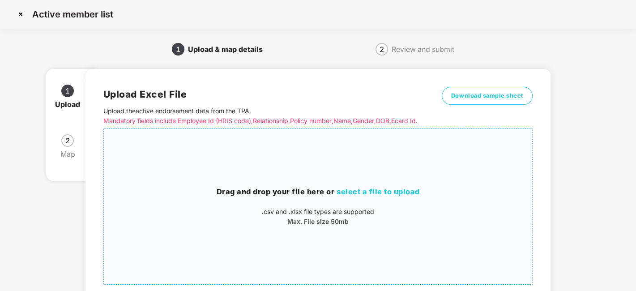
click at [391, 191] on div "Drag and drop your file here or select a file to upload .csv and .xlsx file typ…" at bounding box center [318, 206] width 429 height 141
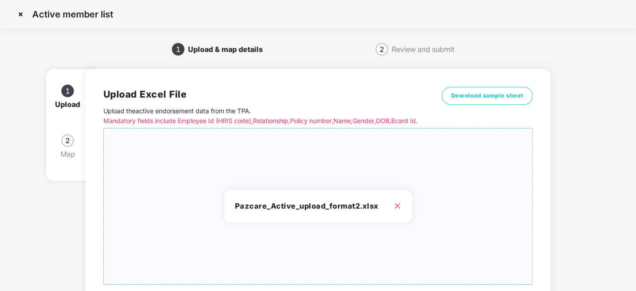
scroll to position [96, 0]
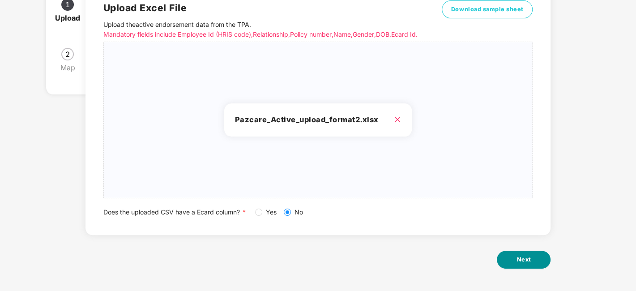
click at [547, 261] on button "Next" at bounding box center [524, 260] width 54 height 18
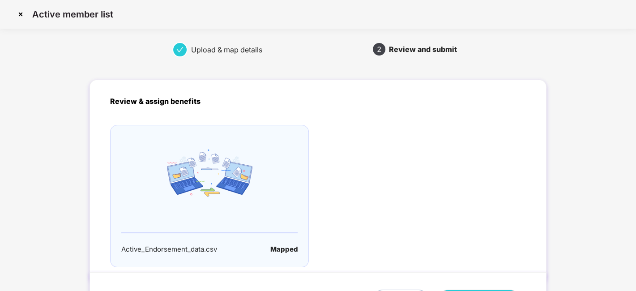
scroll to position [59, 0]
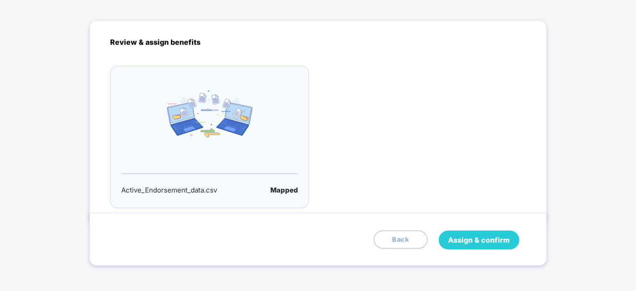
click at [491, 239] on span "Assign & confirm" at bounding box center [479, 240] width 62 height 11
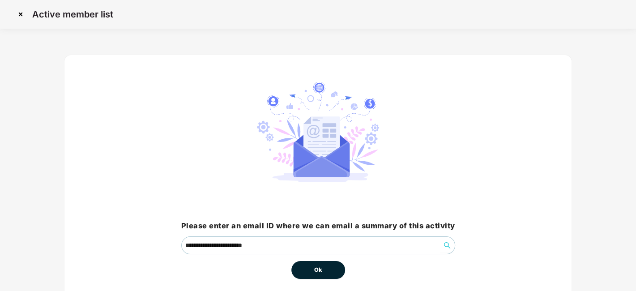
scroll to position [38, 0]
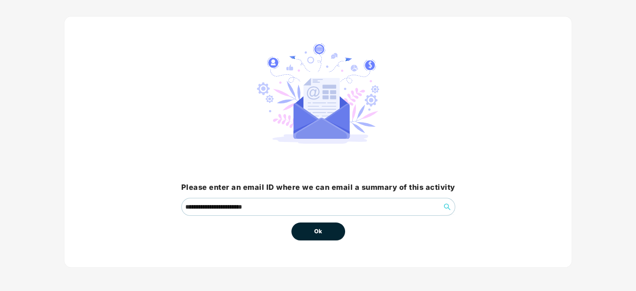
click at [322, 228] on span "Ok" at bounding box center [318, 231] width 8 height 9
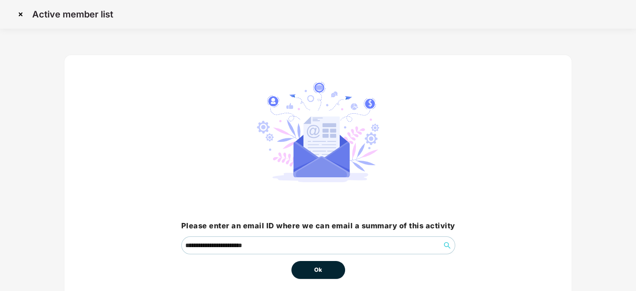
click at [320, 268] on span "Ok" at bounding box center [318, 269] width 8 height 9
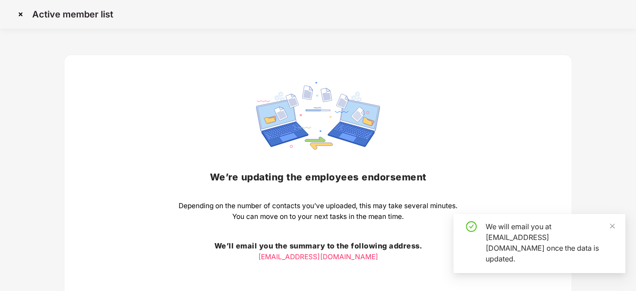
scroll to position [70, 0]
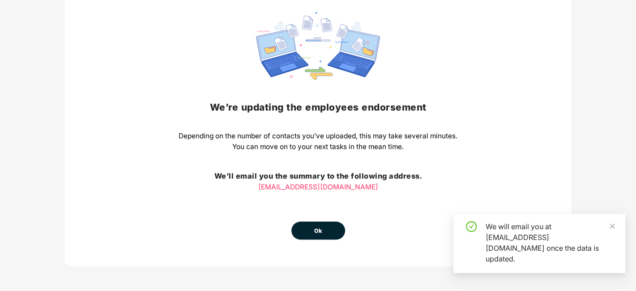
click at [313, 233] on button "Ok" at bounding box center [318, 231] width 54 height 18
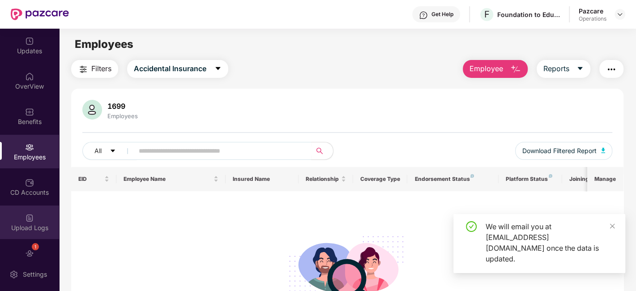
click at [24, 228] on div "Upload Logs" at bounding box center [29, 227] width 59 height 9
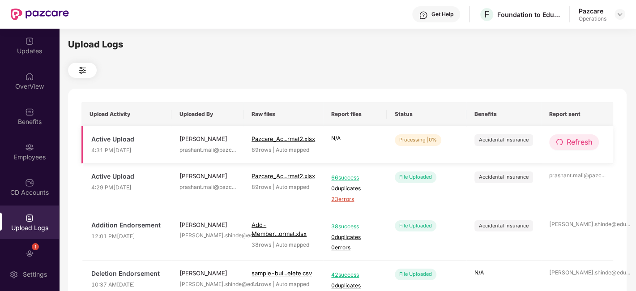
click at [584, 141] on span "Refresh" at bounding box center [580, 142] width 26 height 11
click at [585, 140] on span "Refresh" at bounding box center [580, 142] width 26 height 11
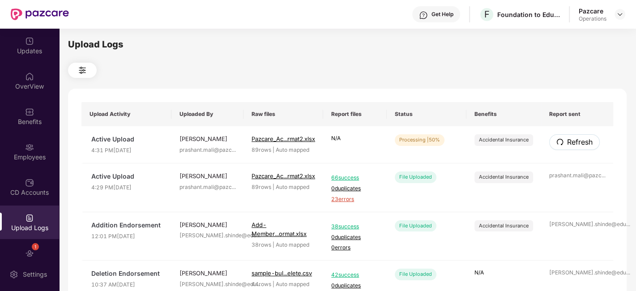
click at [585, 140] on span "Refresh" at bounding box center [580, 142] width 26 height 11
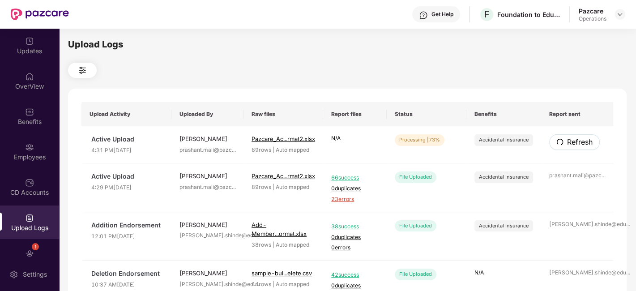
click at [585, 140] on span "Refresh" at bounding box center [580, 142] width 26 height 11
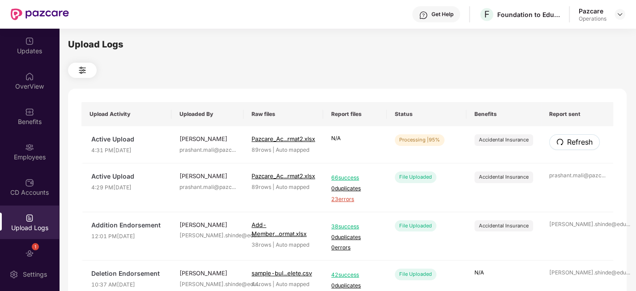
click at [585, 140] on span "Refresh" at bounding box center [580, 142] width 26 height 11
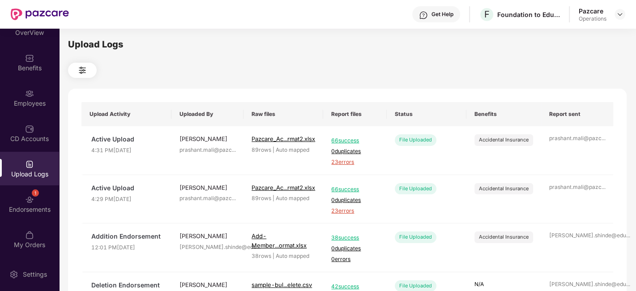
scroll to position [356, 0]
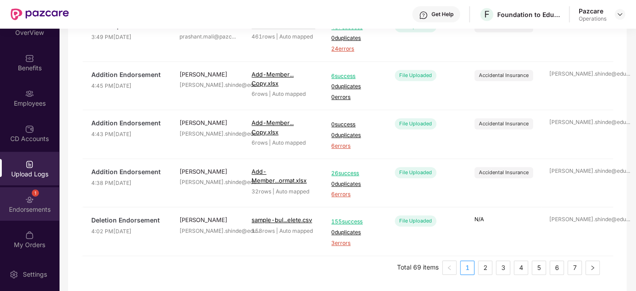
click at [18, 201] on div "1 Endorsements" at bounding box center [29, 204] width 59 height 34
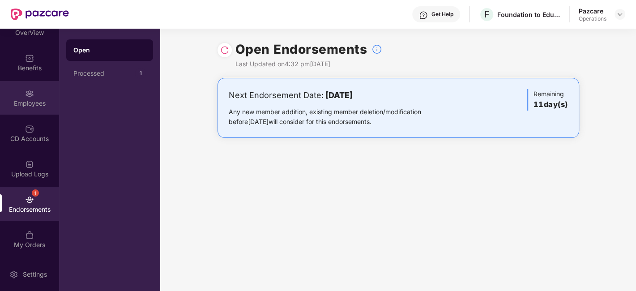
click at [14, 101] on div "Employees" at bounding box center [29, 103] width 59 height 9
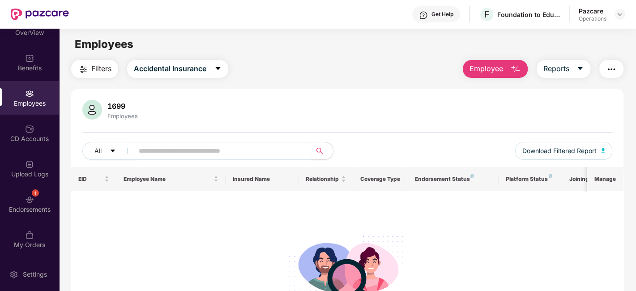
click at [102, 78] on div "Filters Accidental Insurance Employee Reports 1699 Employees All Download Filte…" at bounding box center [347, 216] width 552 height 313
click at [98, 71] on span "Filters" at bounding box center [101, 68] width 20 height 11
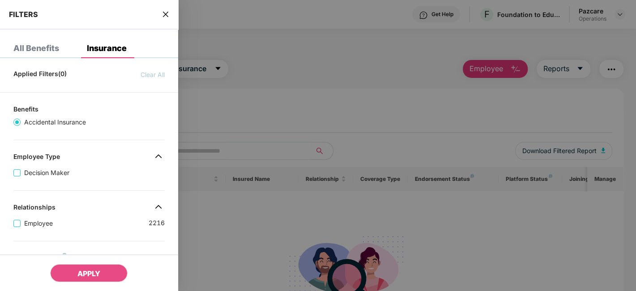
scroll to position [243, 0]
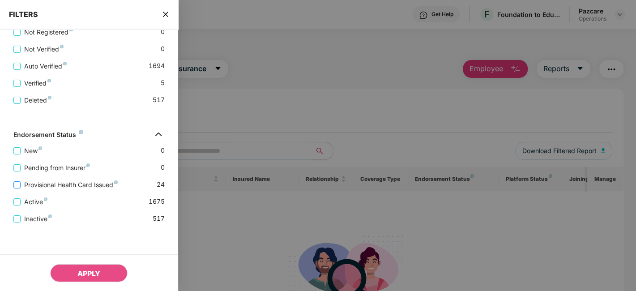
click at [64, 187] on span "Provisional Health Card Issued" at bounding box center [71, 185] width 101 height 10
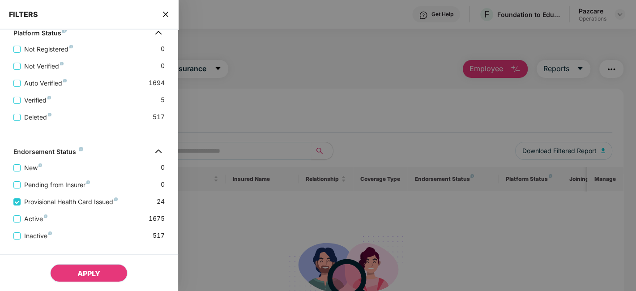
click at [93, 273] on span "APPLY" at bounding box center [88, 273] width 23 height 9
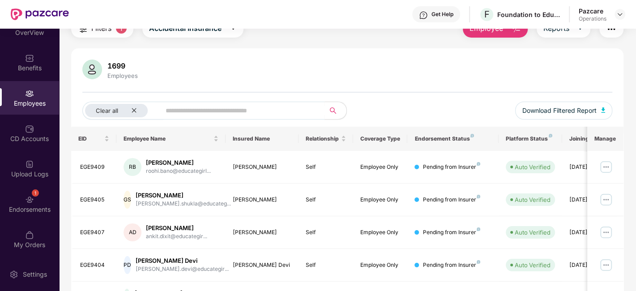
scroll to position [42, 0]
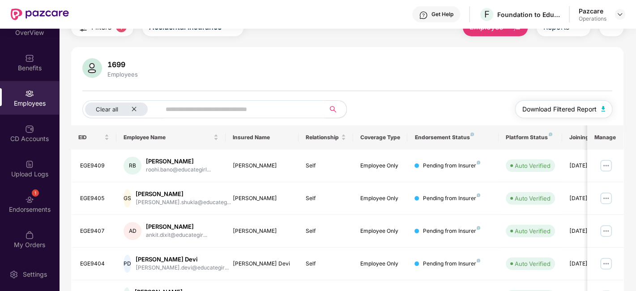
click at [561, 110] on span "Download Filtered Report" at bounding box center [559, 109] width 74 height 10
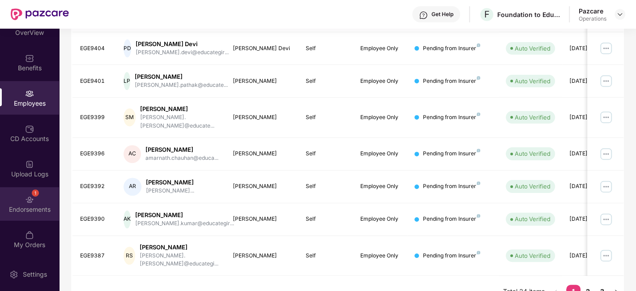
click at [21, 196] on div "1 Endorsements" at bounding box center [29, 204] width 59 height 34
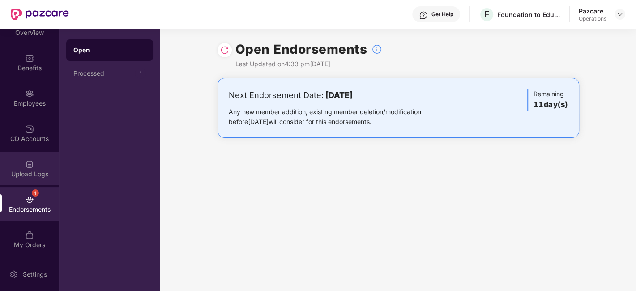
click at [17, 163] on div "Upload Logs" at bounding box center [29, 169] width 59 height 34
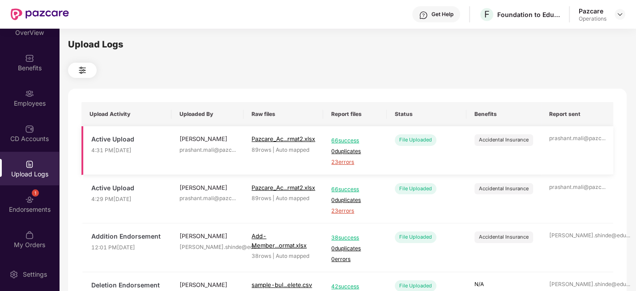
click at [346, 163] on span "23 errors" at bounding box center [354, 162] width 47 height 9
click at [32, 117] on div "CD Accounts" at bounding box center [29, 133] width 59 height 34
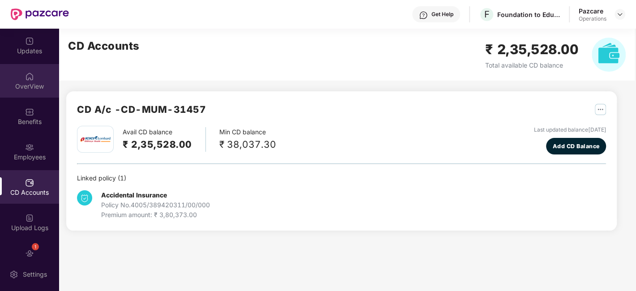
click at [20, 86] on div "OverView" at bounding box center [29, 86] width 59 height 9
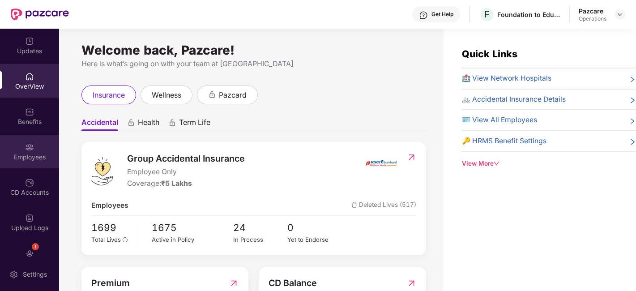
click at [21, 148] on div "Employees" at bounding box center [29, 152] width 59 height 34
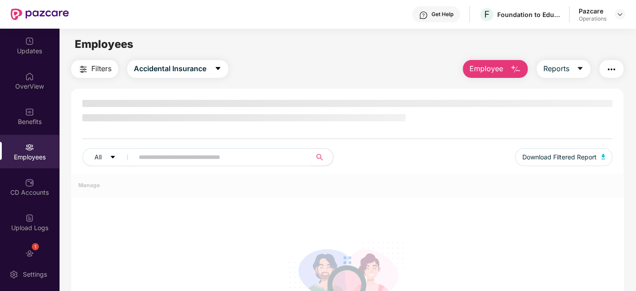
click at [618, 63] on button "button" at bounding box center [611, 69] width 24 height 18
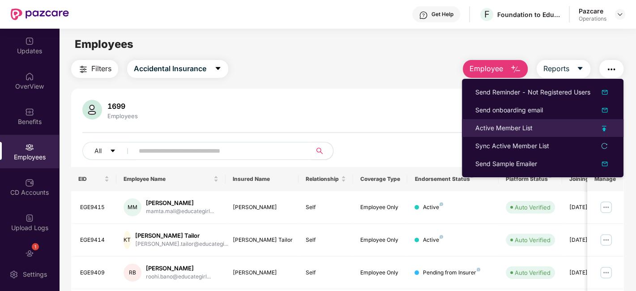
click at [488, 127] on div "Active Member List" at bounding box center [503, 128] width 57 height 10
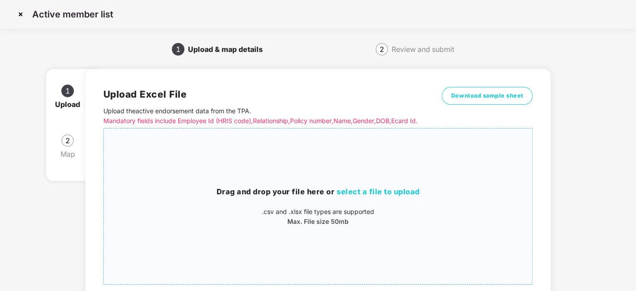
click at [307, 164] on div "Drag and drop your file here or select a file to upload .csv and .xlsx file typ…" at bounding box center [318, 206] width 429 height 141
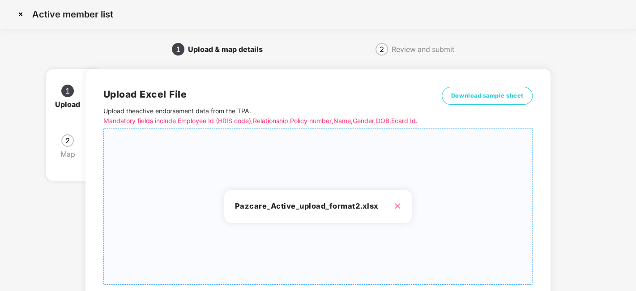
scroll to position [96, 0]
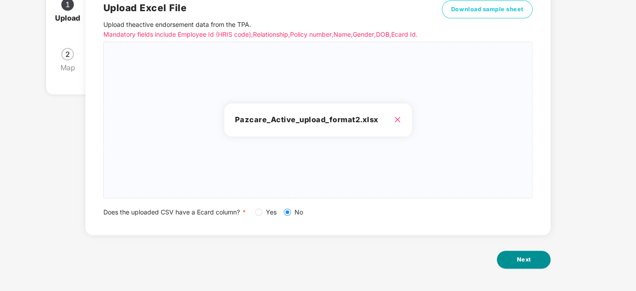
click at [532, 259] on button "Next" at bounding box center [524, 260] width 54 height 18
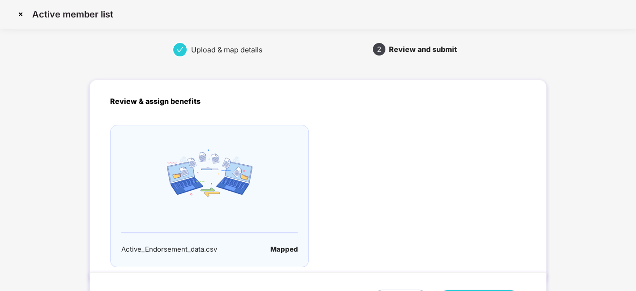
scroll to position [59, 0]
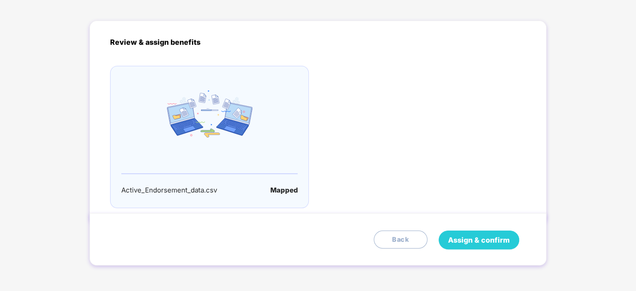
click at [487, 241] on span "Assign & confirm" at bounding box center [479, 240] width 62 height 11
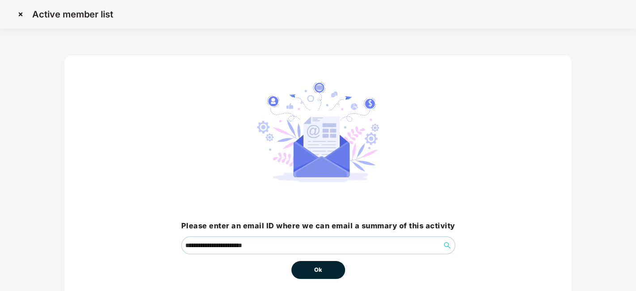
scroll to position [38, 0]
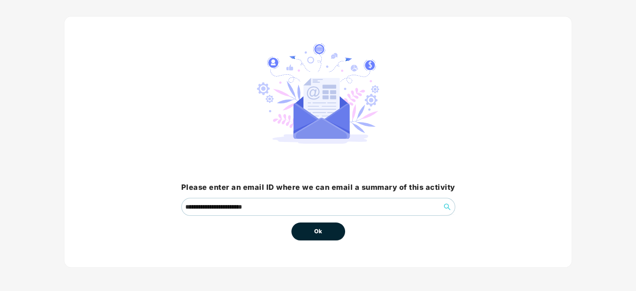
click at [321, 229] on span "Ok" at bounding box center [318, 231] width 8 height 9
click at [317, 227] on span "Ok" at bounding box center [318, 231] width 8 height 9
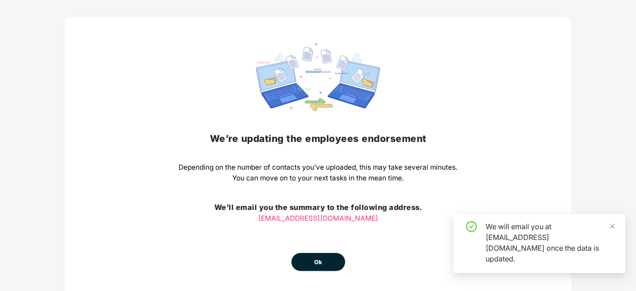
scroll to position [70, 0]
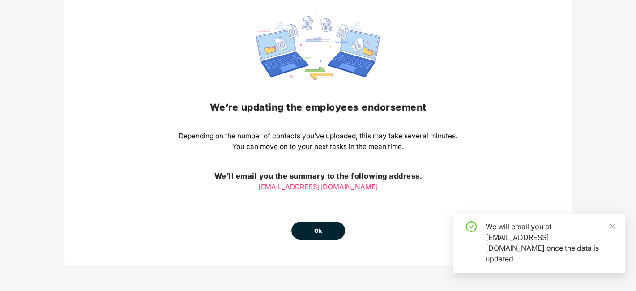
click at [318, 228] on span "Ok" at bounding box center [318, 230] width 8 height 9
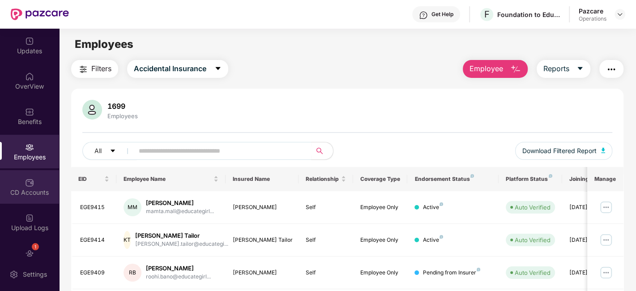
scroll to position [54, 0]
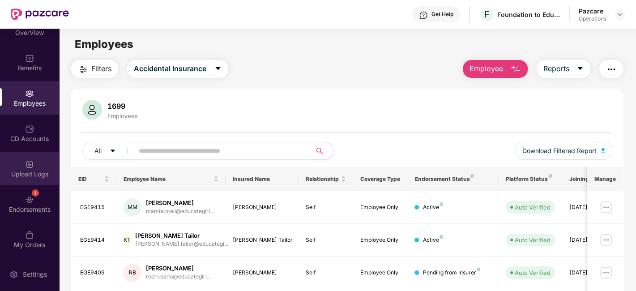
click at [17, 171] on div "Upload Logs" at bounding box center [29, 174] width 59 height 9
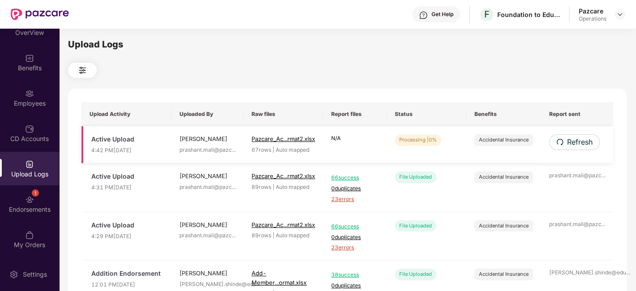
click at [577, 132] on td "Refresh" at bounding box center [577, 144] width 73 height 37
click at [576, 139] on span "Refresh" at bounding box center [580, 142] width 26 height 11
click at [572, 144] on span "Refresh" at bounding box center [580, 142] width 26 height 11
click at [573, 148] on button "Refresh" at bounding box center [574, 142] width 51 height 16
click at [574, 141] on span "Refresh" at bounding box center [580, 142] width 26 height 11
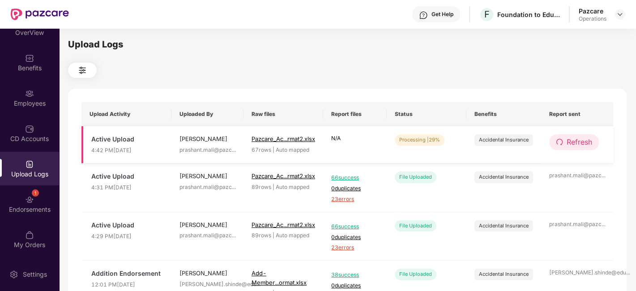
click at [585, 144] on span "Refresh" at bounding box center [580, 142] width 26 height 11
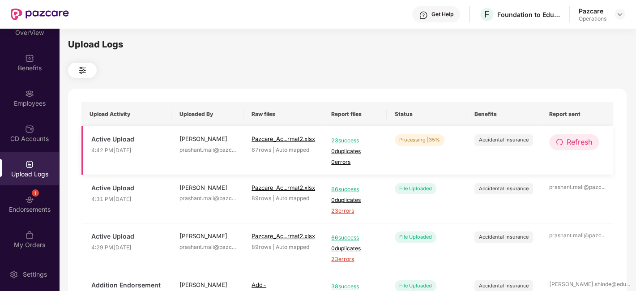
click at [581, 141] on span "Refresh" at bounding box center [580, 142] width 26 height 11
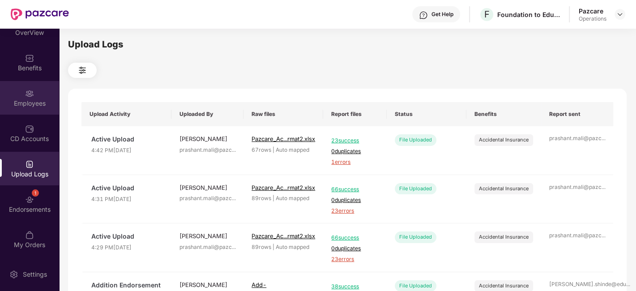
click at [25, 98] on img at bounding box center [29, 93] width 9 height 9
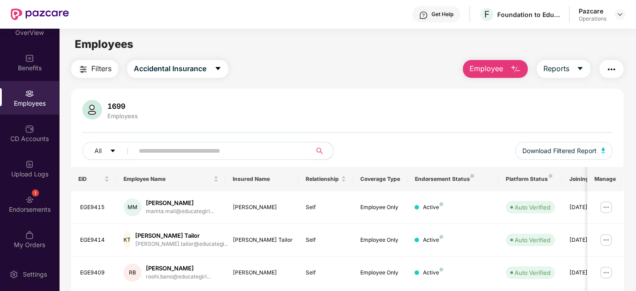
click at [95, 64] on span "Filters" at bounding box center [101, 68] width 20 height 11
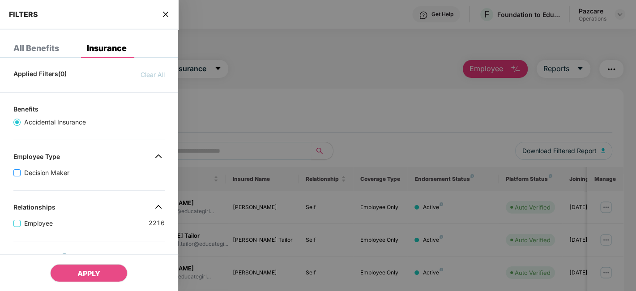
scroll to position [243, 0]
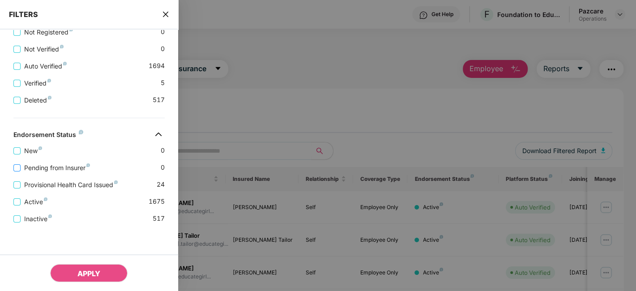
click at [46, 167] on span "Pending from Insurer" at bounding box center [57, 168] width 73 height 10
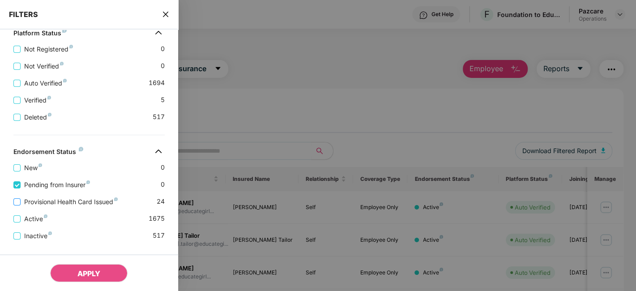
click at [52, 201] on span "Provisional Health Card Issued" at bounding box center [71, 202] width 101 height 10
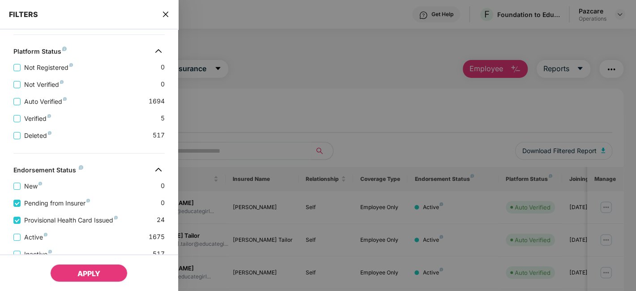
click at [85, 268] on button "APPLY" at bounding box center [88, 273] width 77 height 18
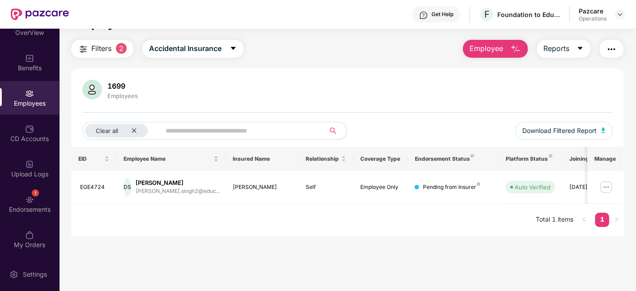
scroll to position [0, 0]
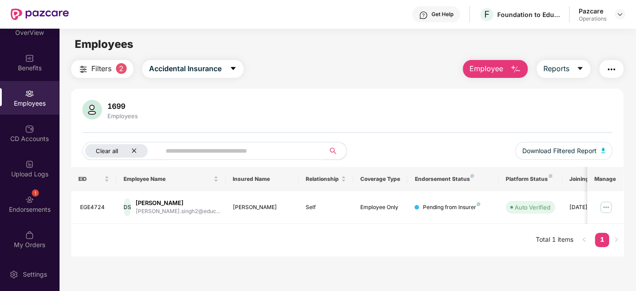
click at [132, 149] on icon "close" at bounding box center [134, 151] width 4 height 4
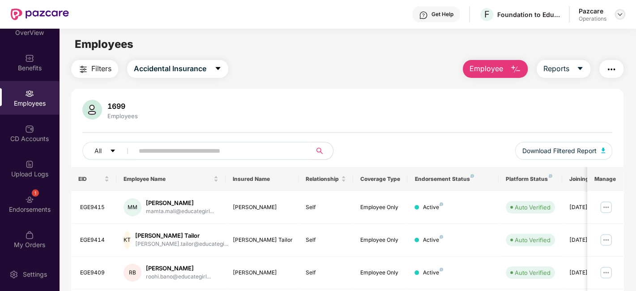
click at [624, 14] on div at bounding box center [620, 14] width 11 height 11
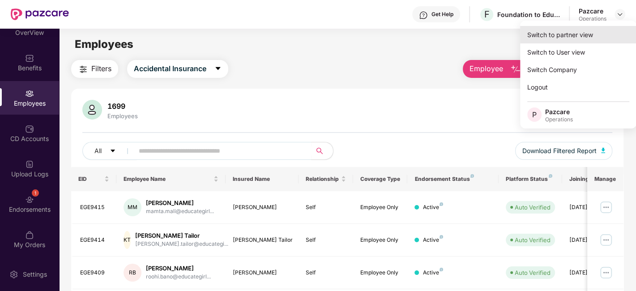
click at [561, 32] on div "Switch to partner view" at bounding box center [578, 34] width 116 height 17
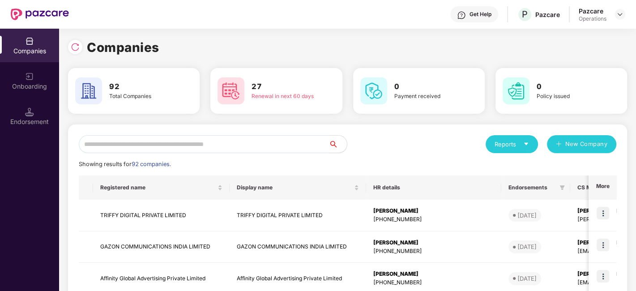
click at [267, 143] on input "text" at bounding box center [204, 144] width 250 height 18
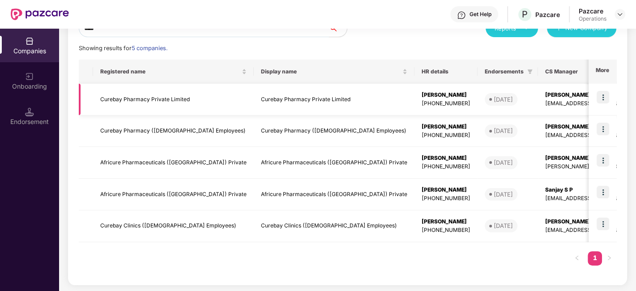
scroll to position [86, 0]
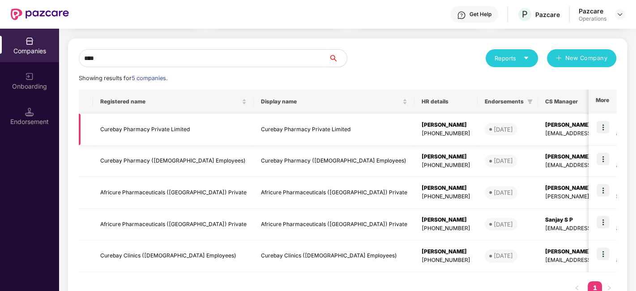
type input "****"
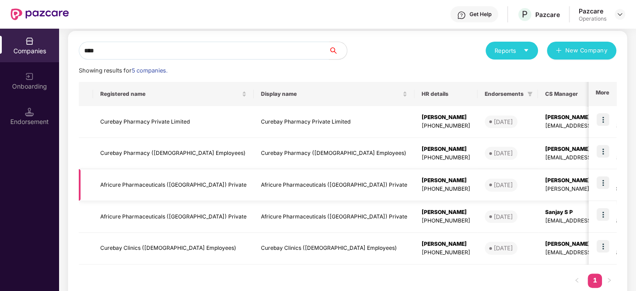
scroll to position [93, 0]
